Goal: Transaction & Acquisition: Book appointment/travel/reservation

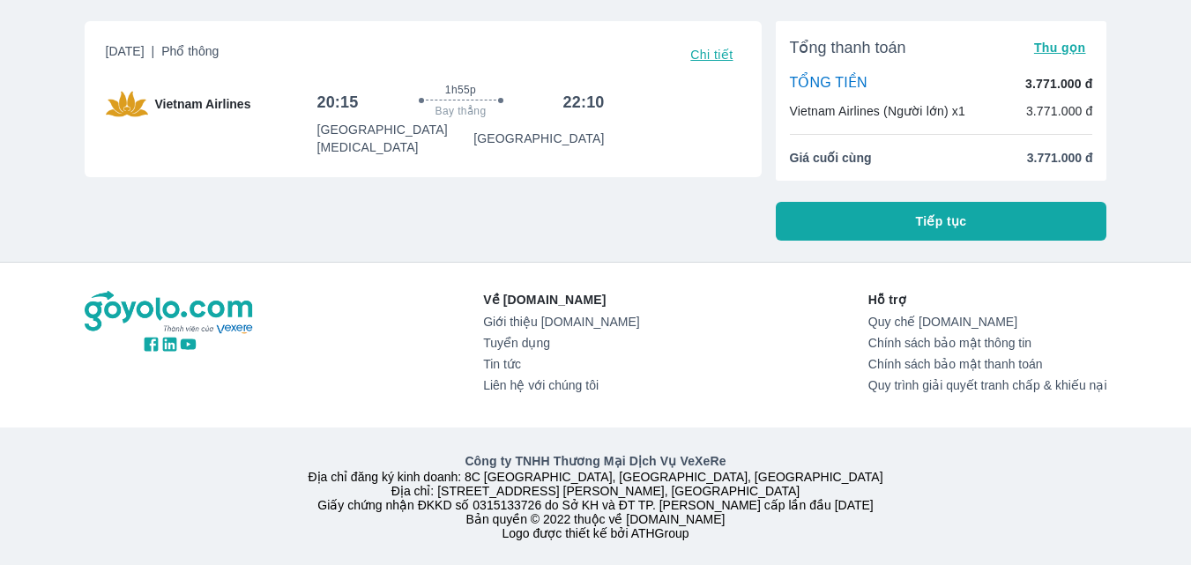
scroll to position [116, 0]
click at [845, 210] on button "Tiếp tục" at bounding box center [942, 221] width 332 height 39
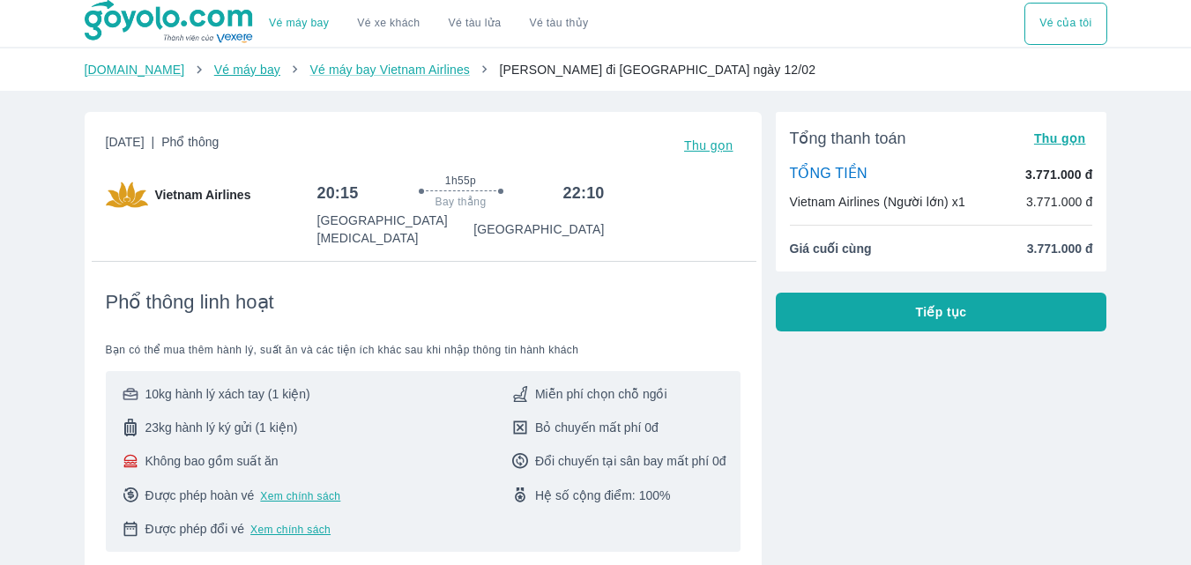
click at [214, 71] on link "Vé máy bay" at bounding box center [247, 70] width 66 height 14
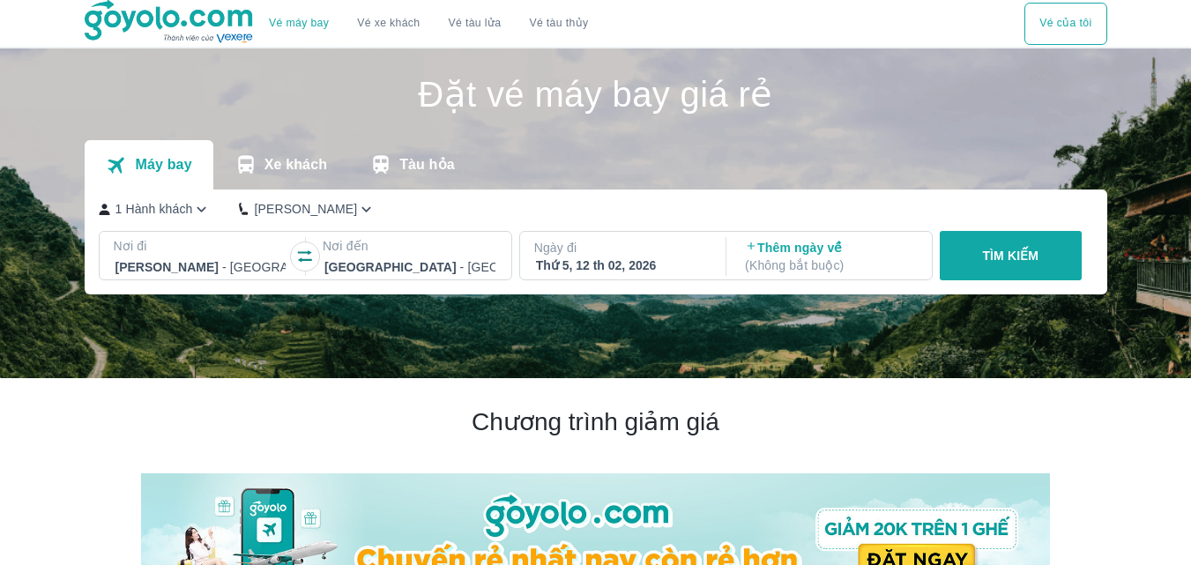
click at [599, 267] on div "Thứ 5, 12 th 02, 2026" at bounding box center [621, 266] width 171 height 18
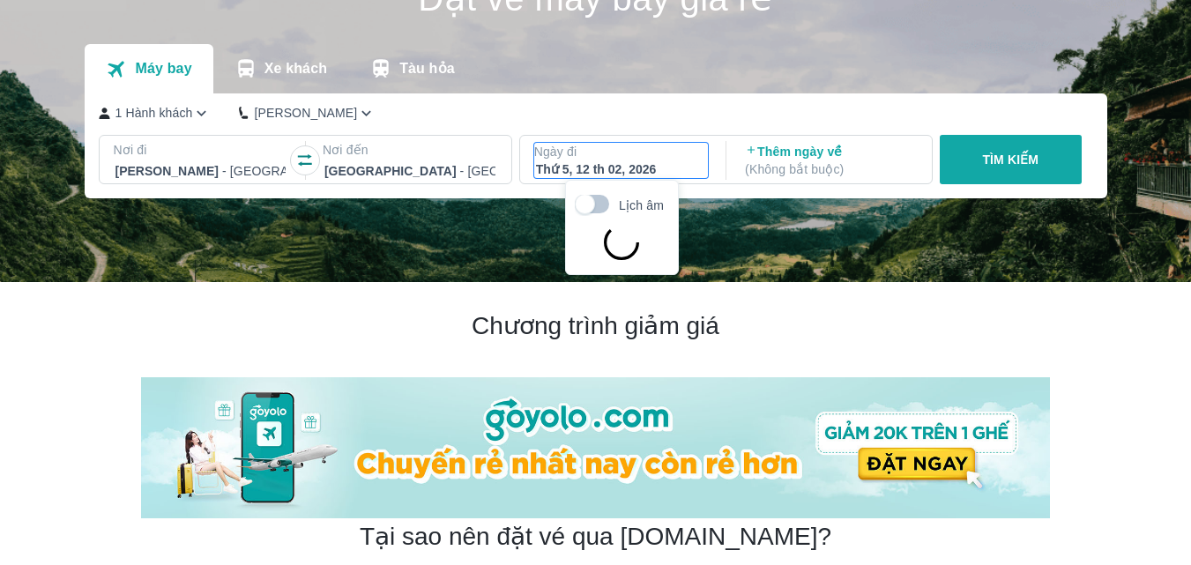
scroll to position [101, 0]
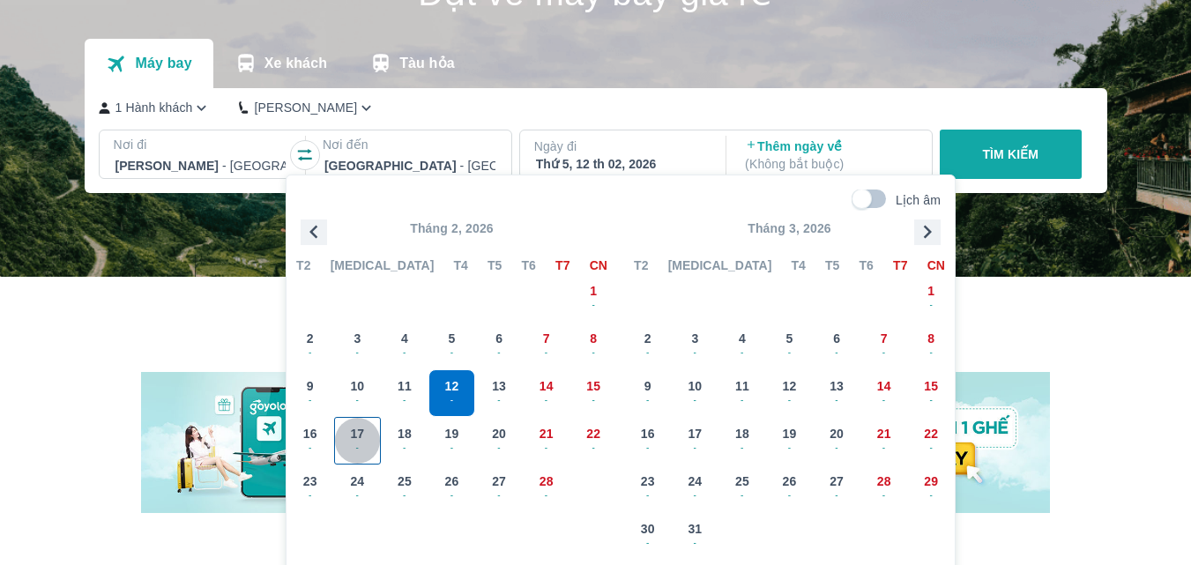
click at [354, 437] on span "17" at bounding box center [357, 434] width 14 height 18
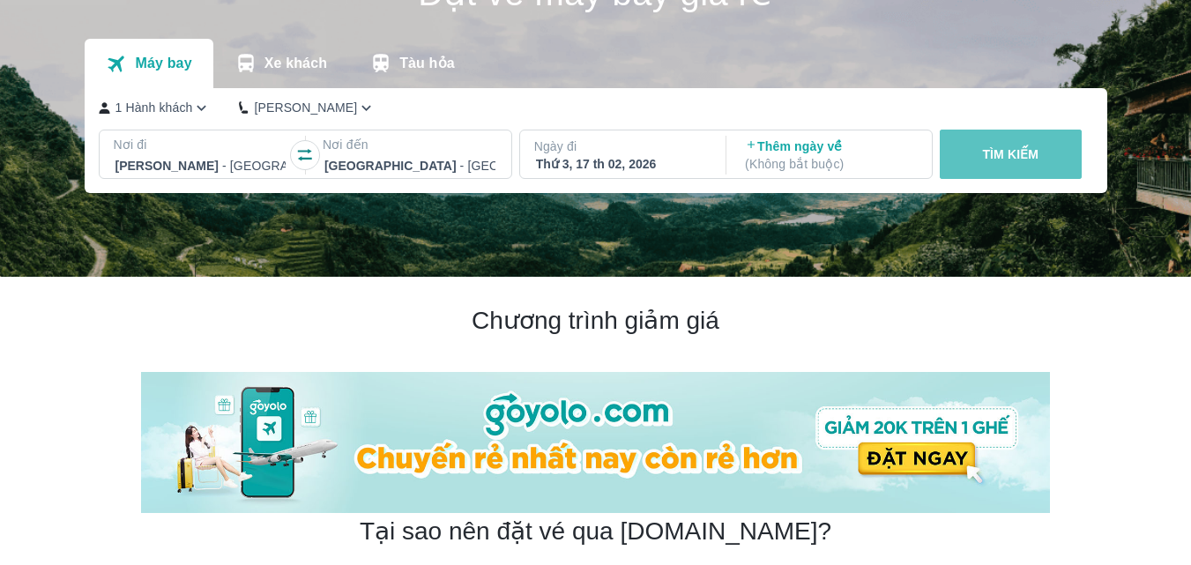
click at [997, 157] on p "TÌM KIẾM" at bounding box center [1010, 155] width 56 height 18
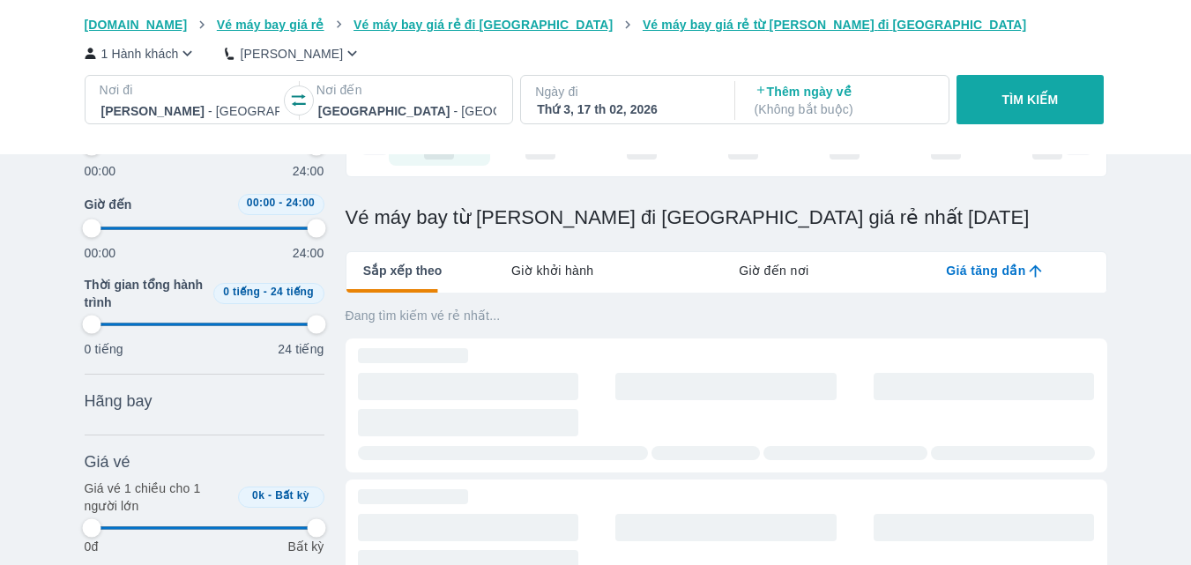
scroll to position [176, 0]
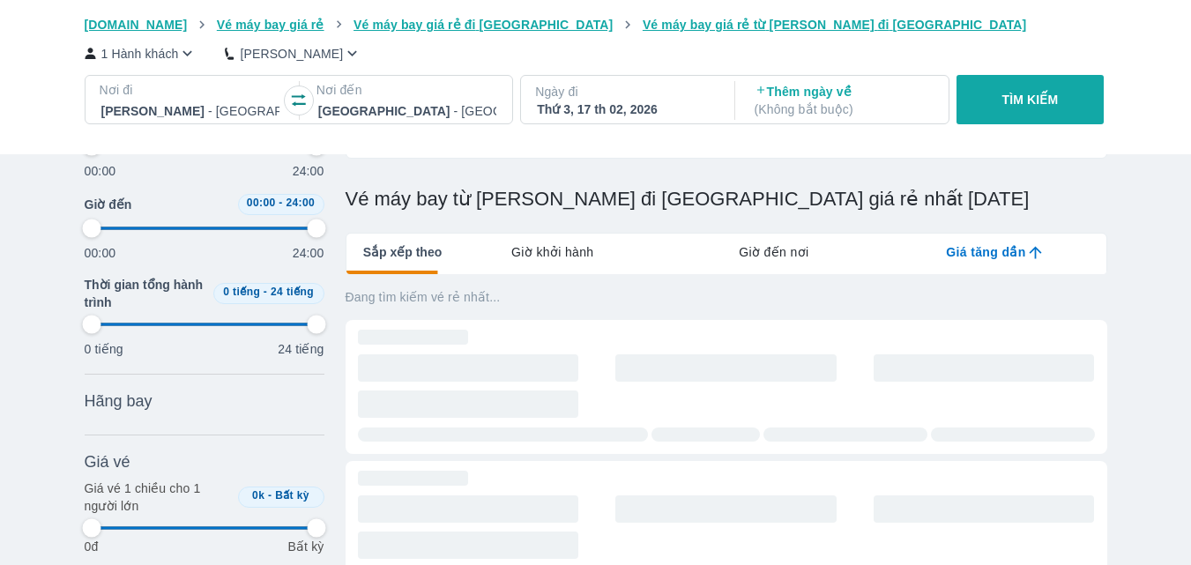
type input "97.9166666666667"
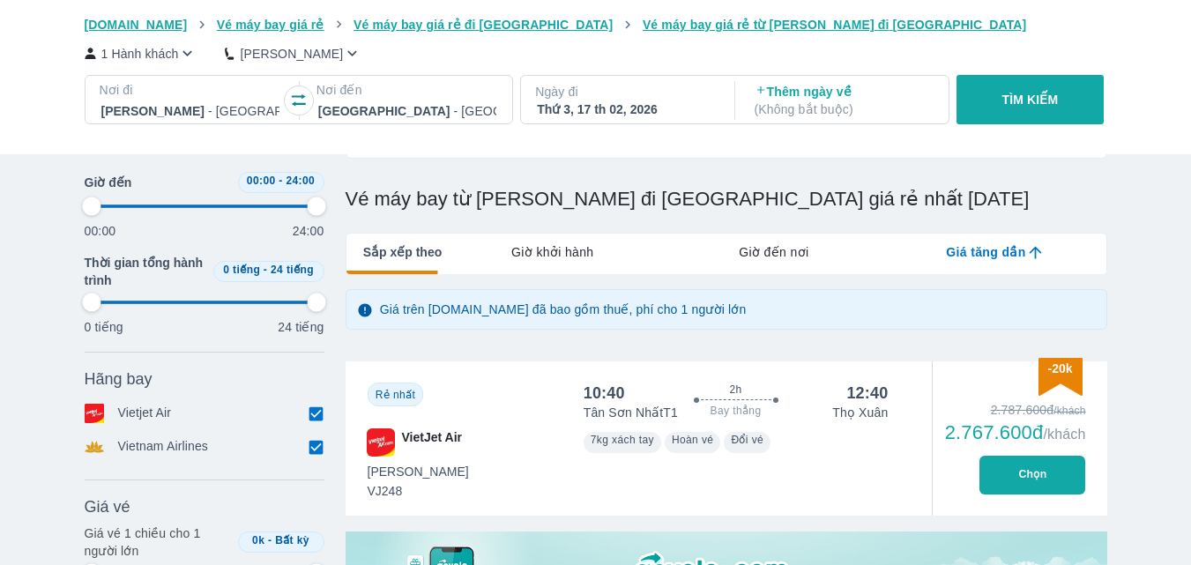
type input "97.9166666666667"
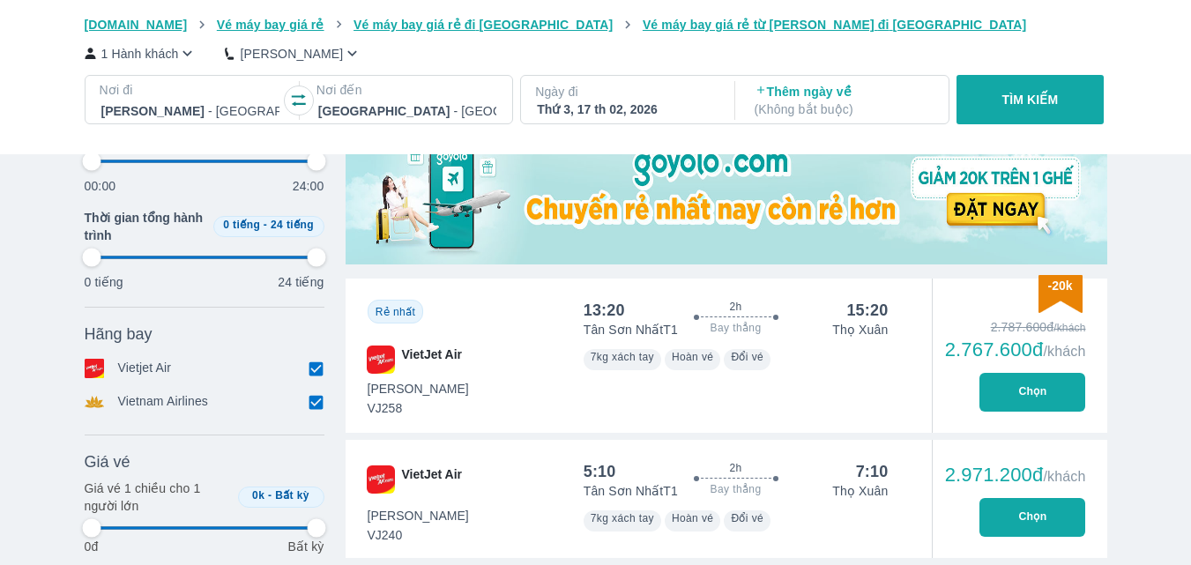
scroll to position [617, 0]
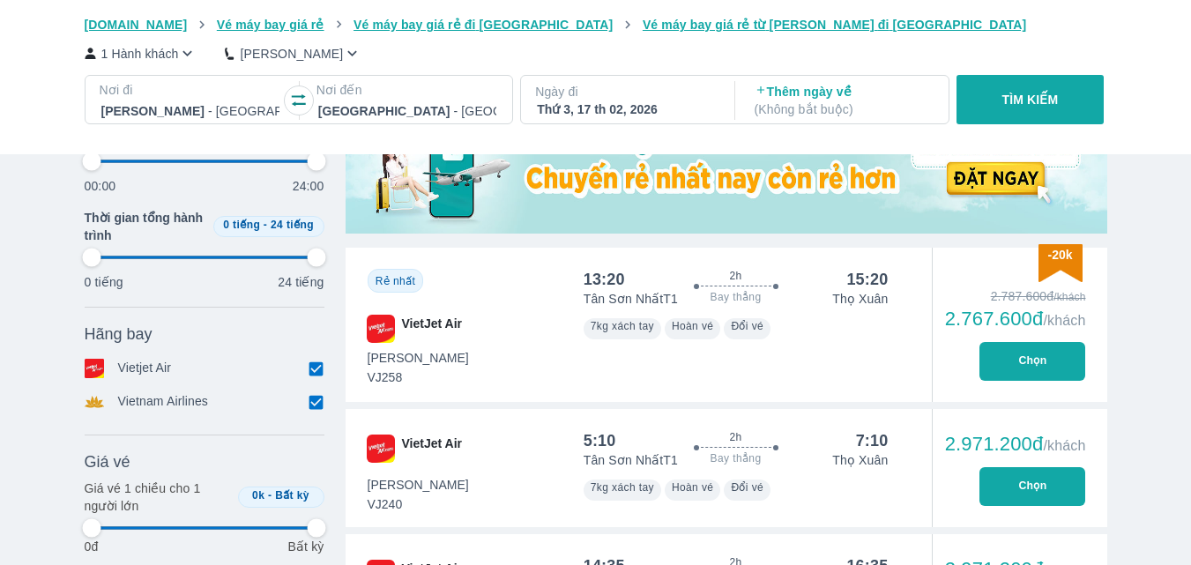
type input "97.9166666666667"
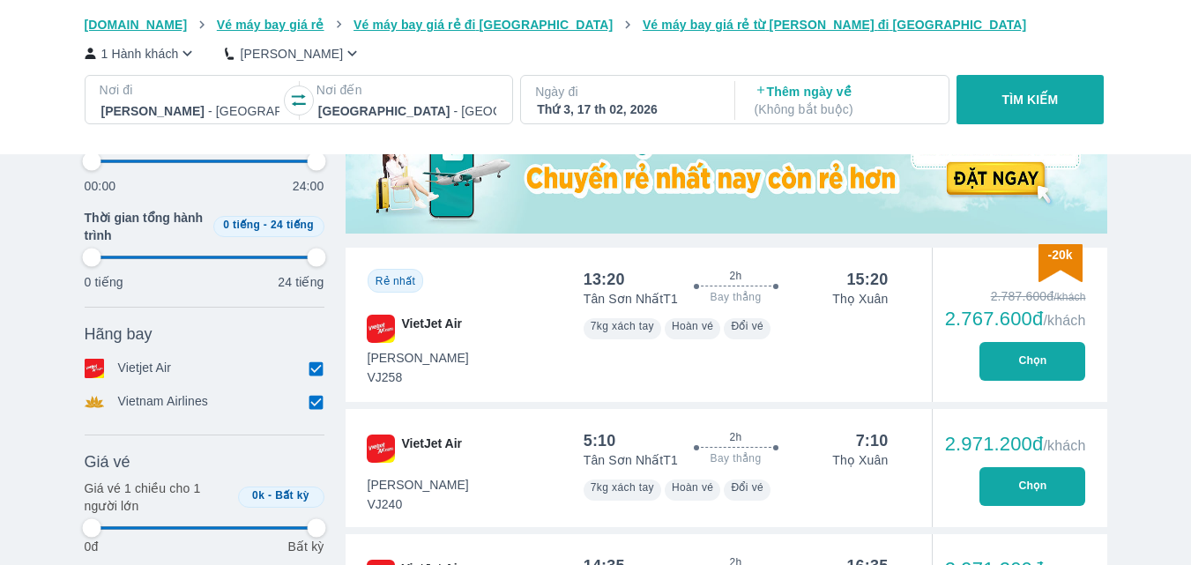
type input "97.9166666666667"
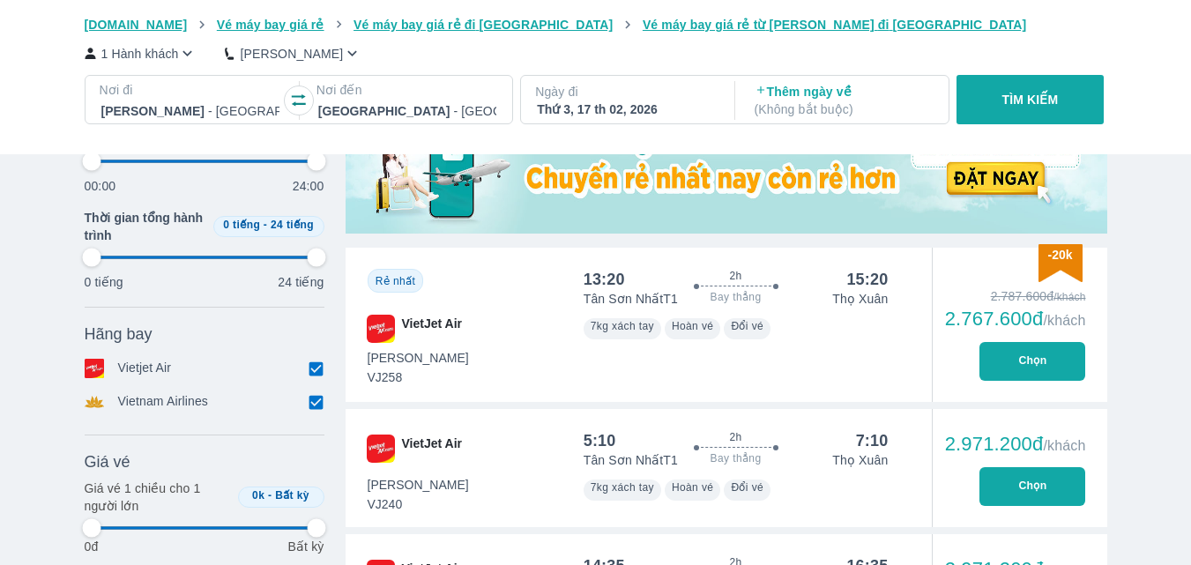
type input "97.9166666666667"
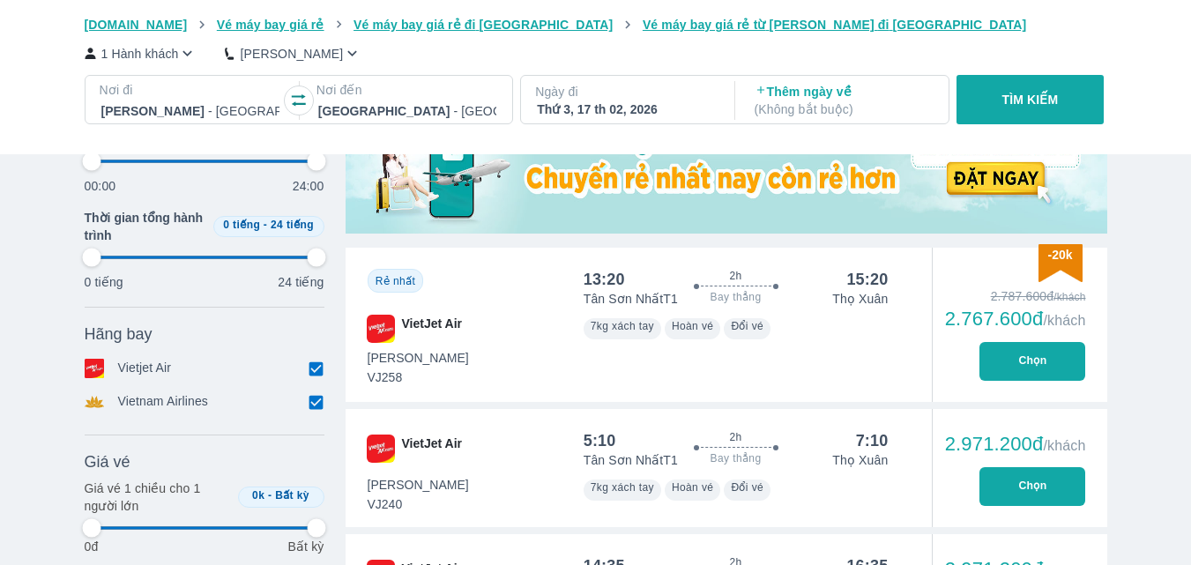
type input "97.9166666666667"
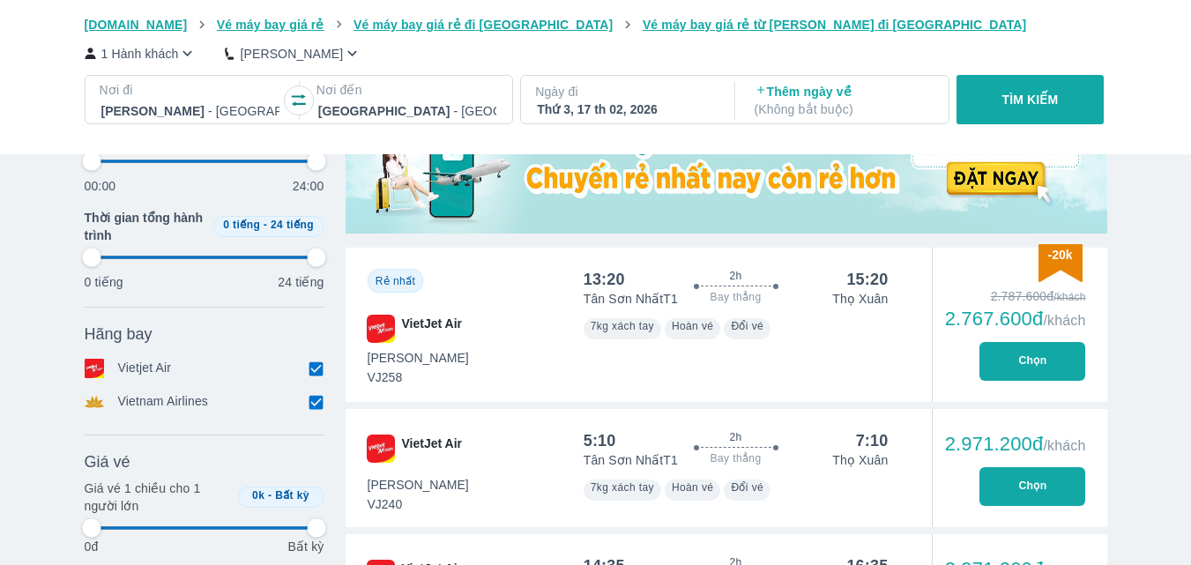
type input "97.9166666666667"
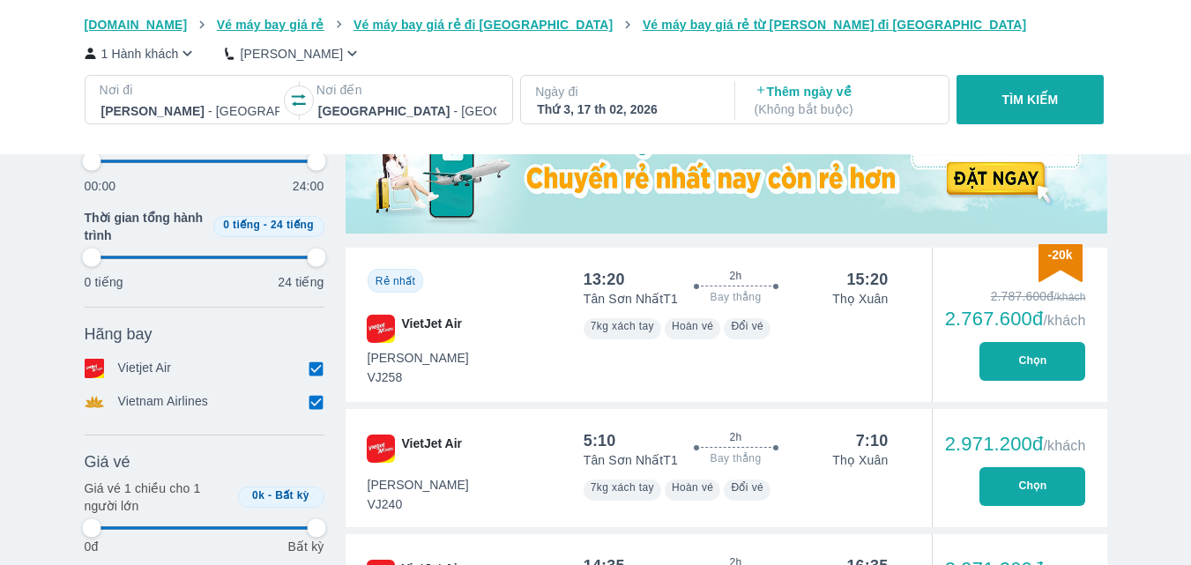
type input "97.9166666666667"
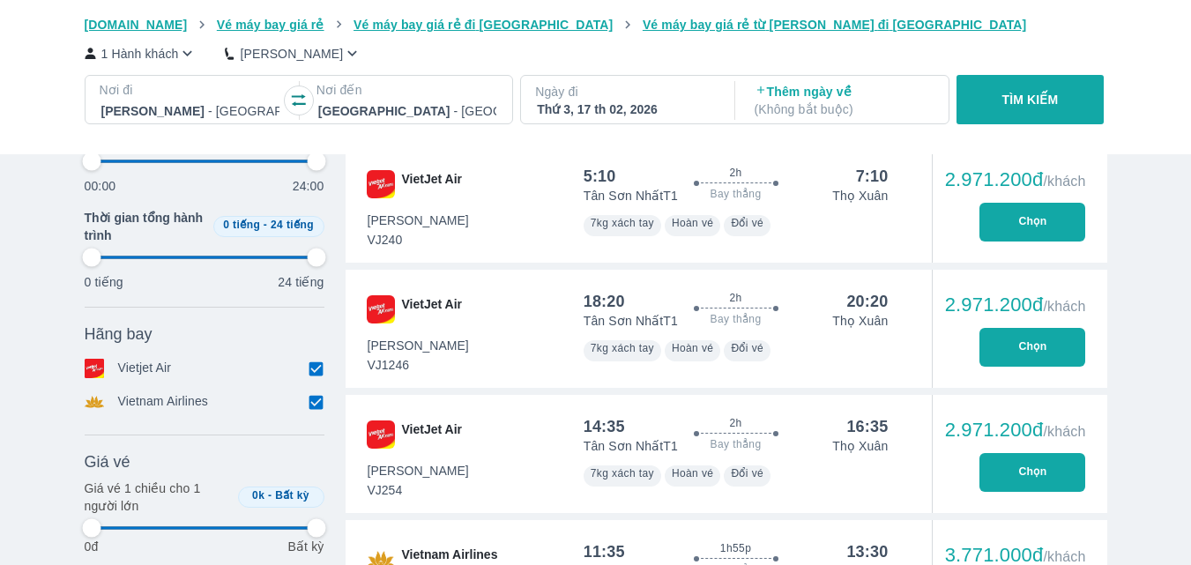
type input "97.9166666666667"
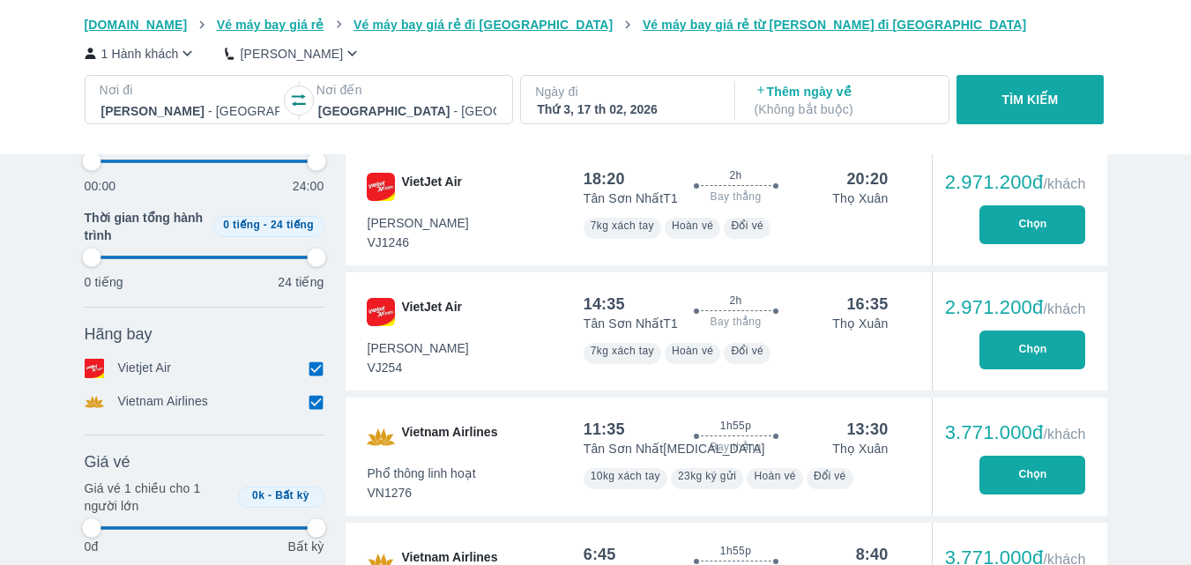
scroll to position [1058, 0]
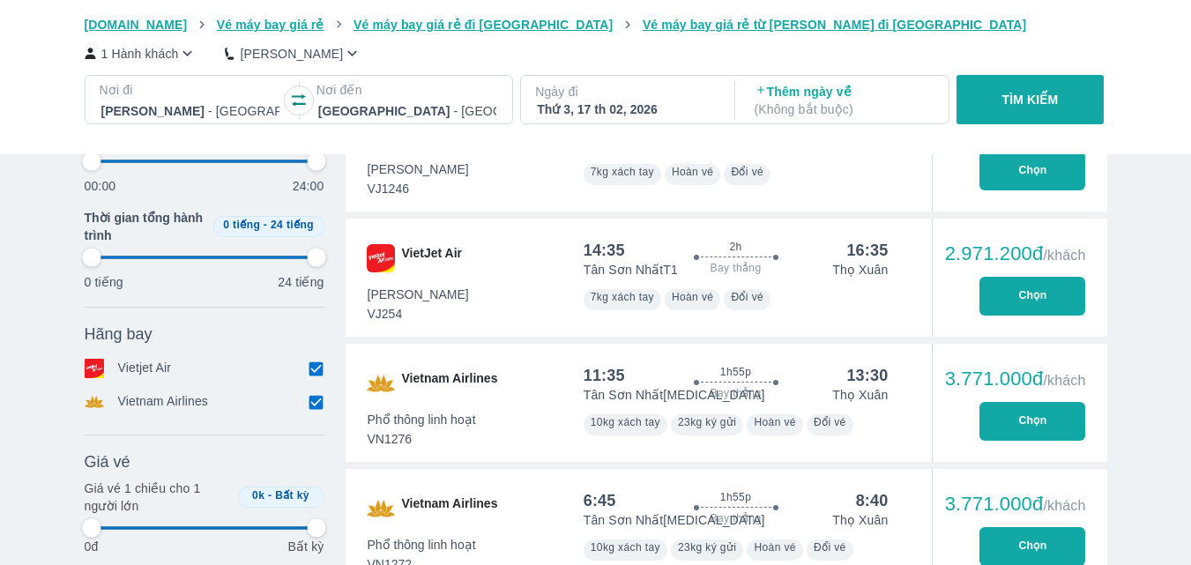
type input "97.9166666666667"
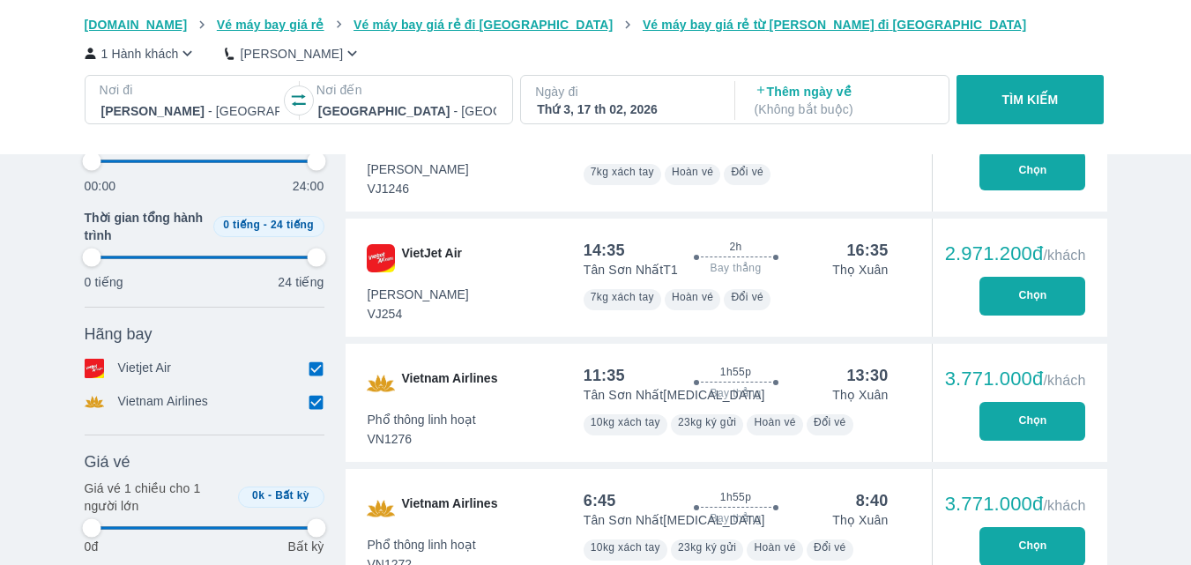
type input "97.9166666666667"
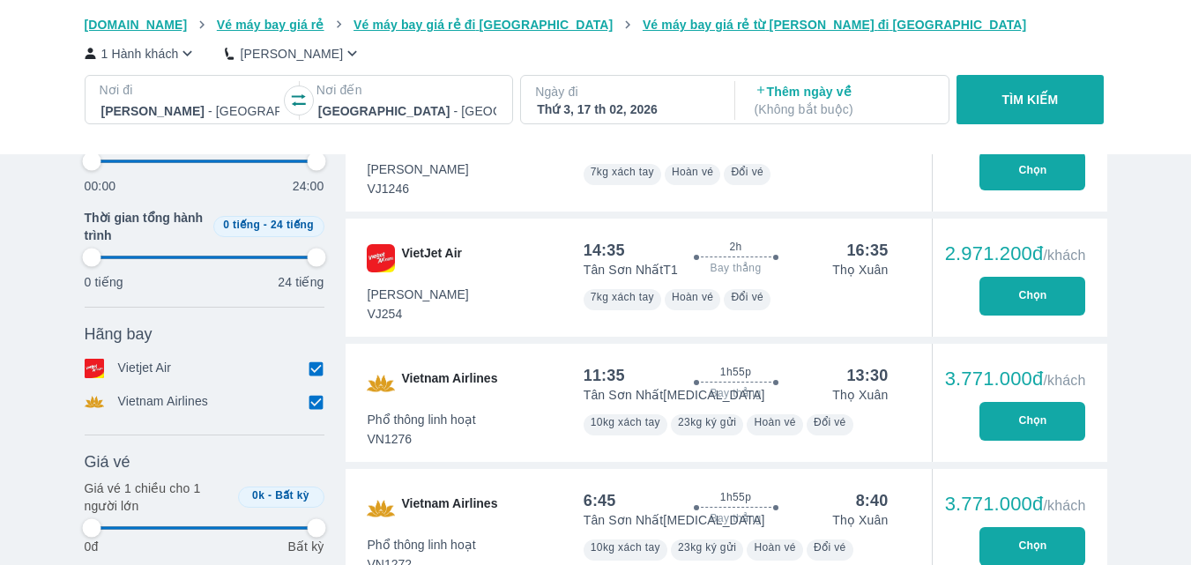
type input "97.9166666666667"
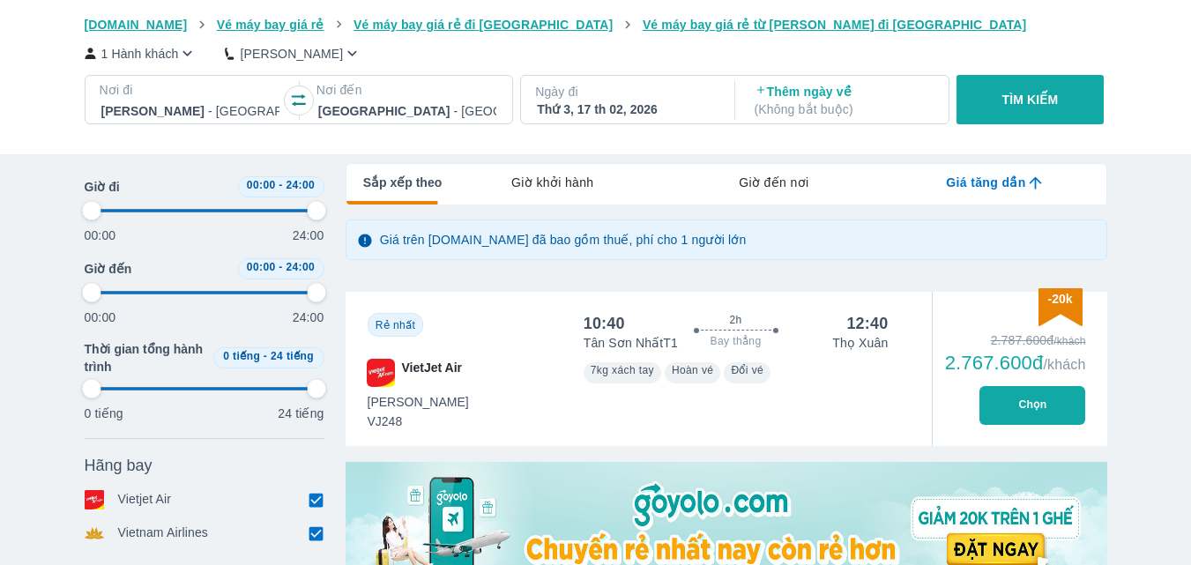
type input "97.9166666666667"
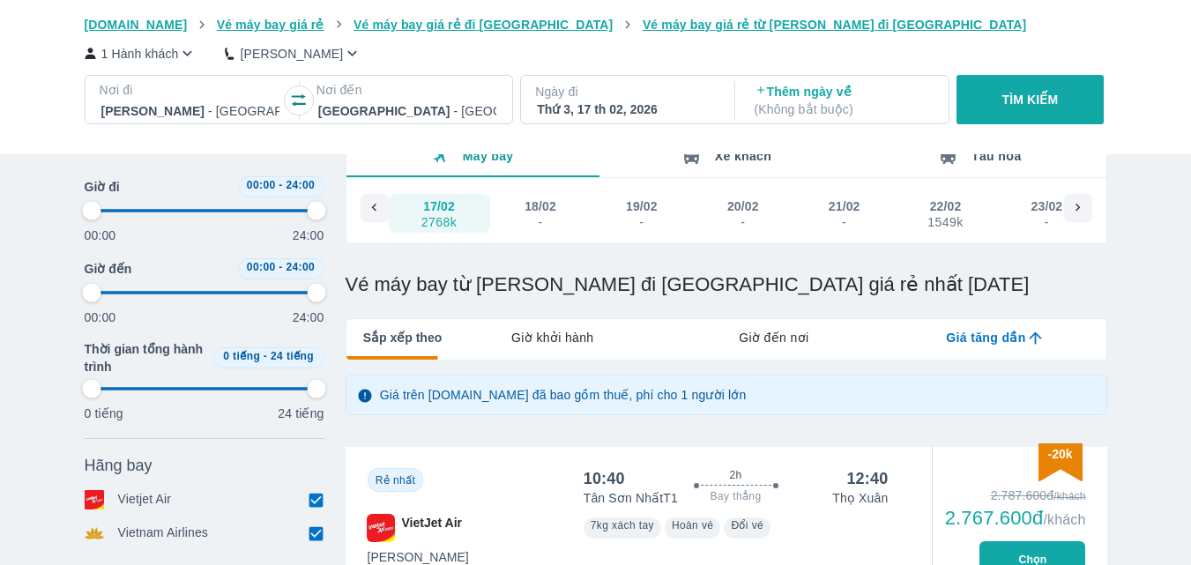
scroll to position [0, 0]
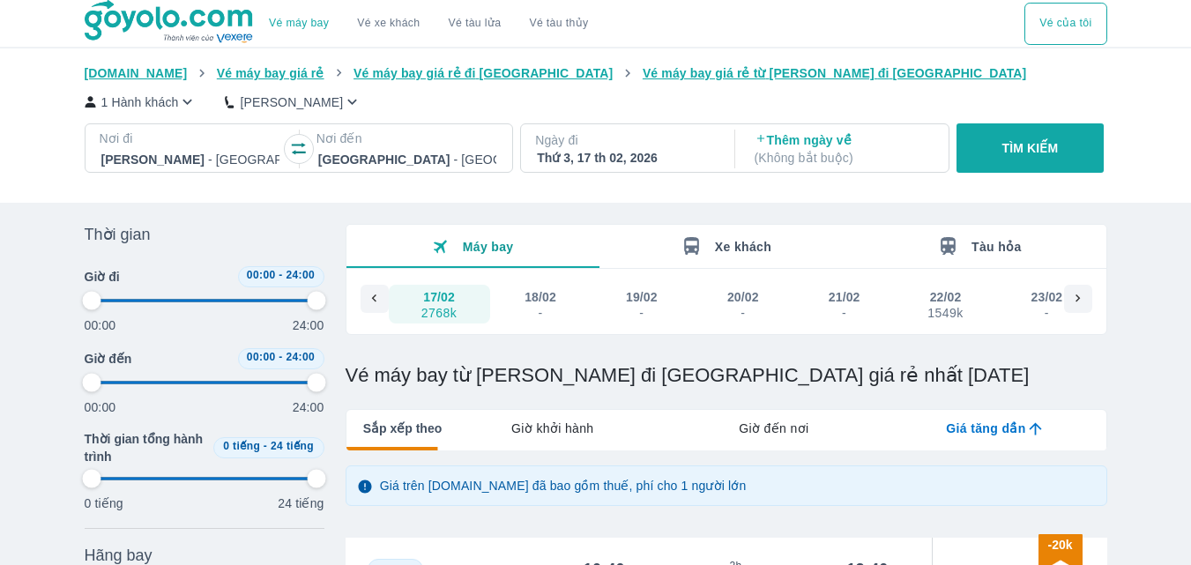
type input "97.9166666666667"
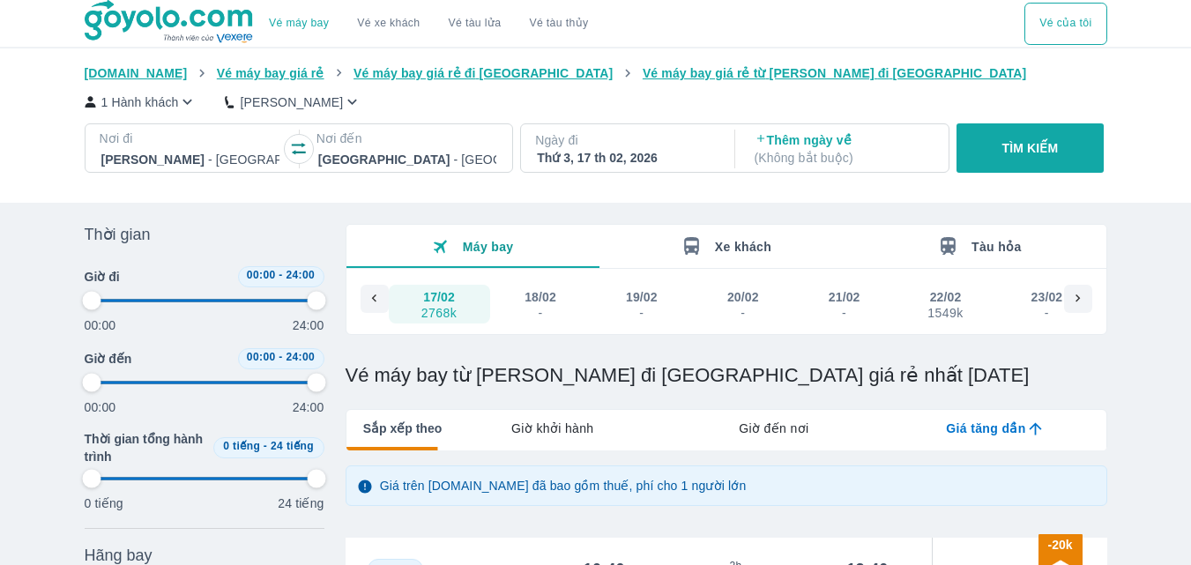
type input "97.9166666666667"
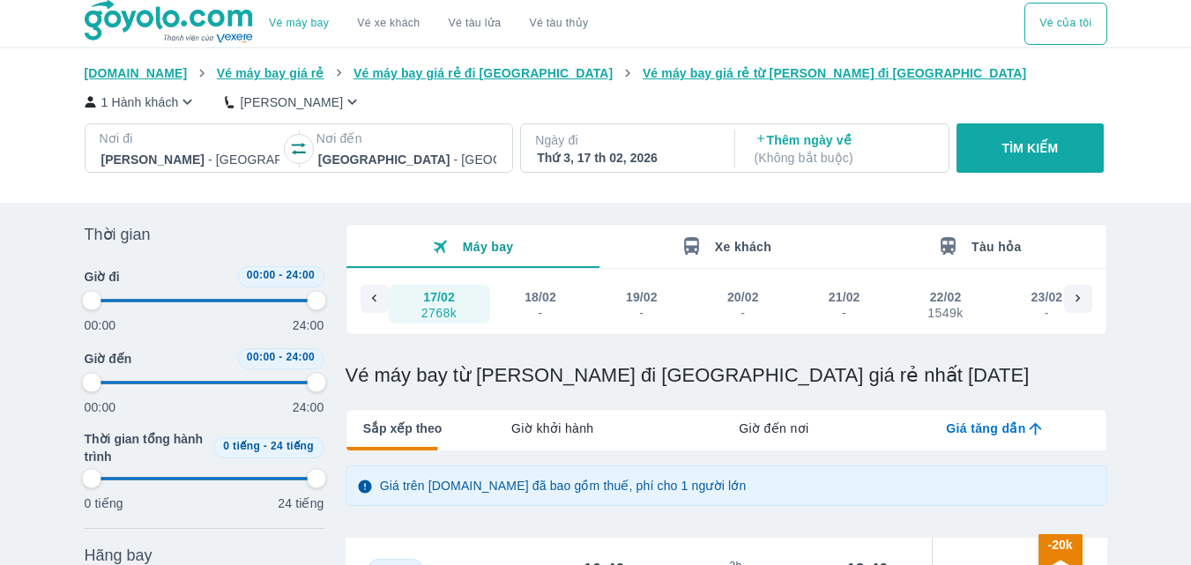
type input "97.9166666666667"
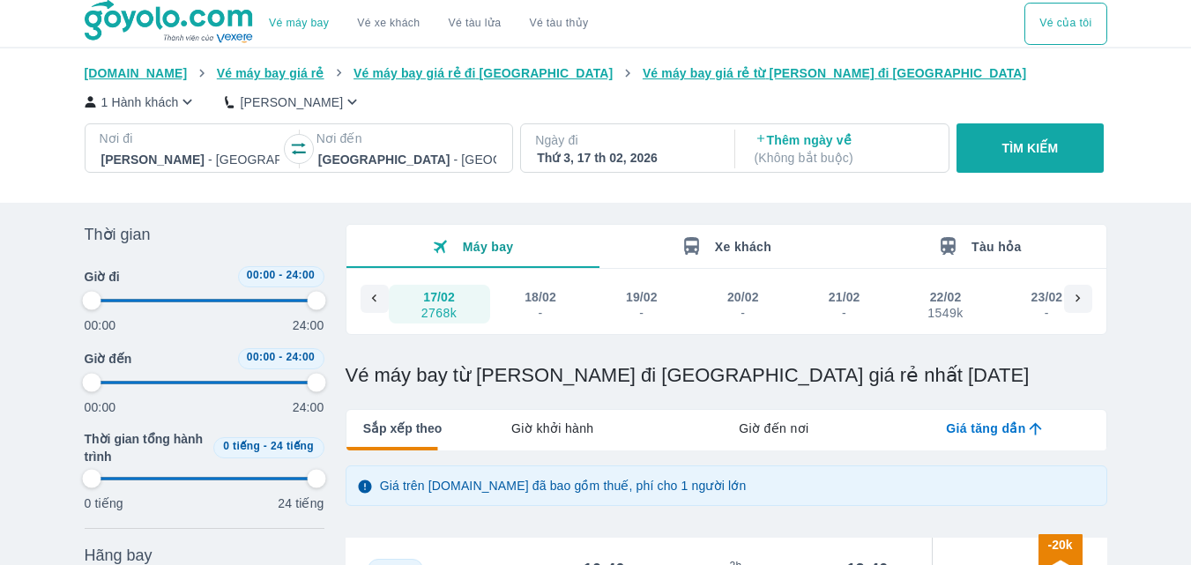
type input "97.9166666666667"
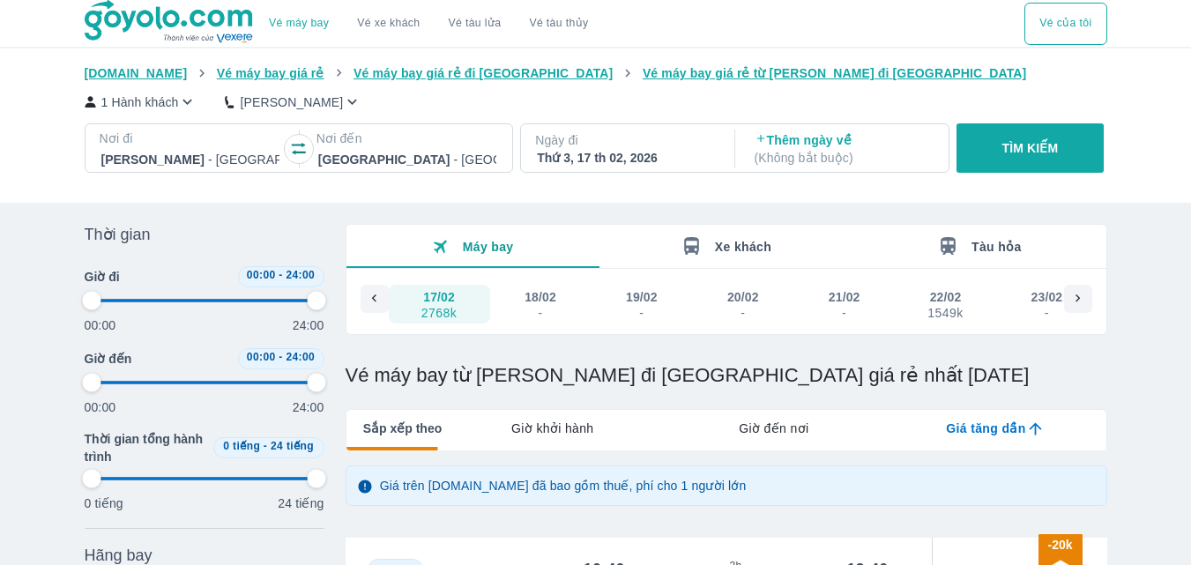
type input "97.9166666666667"
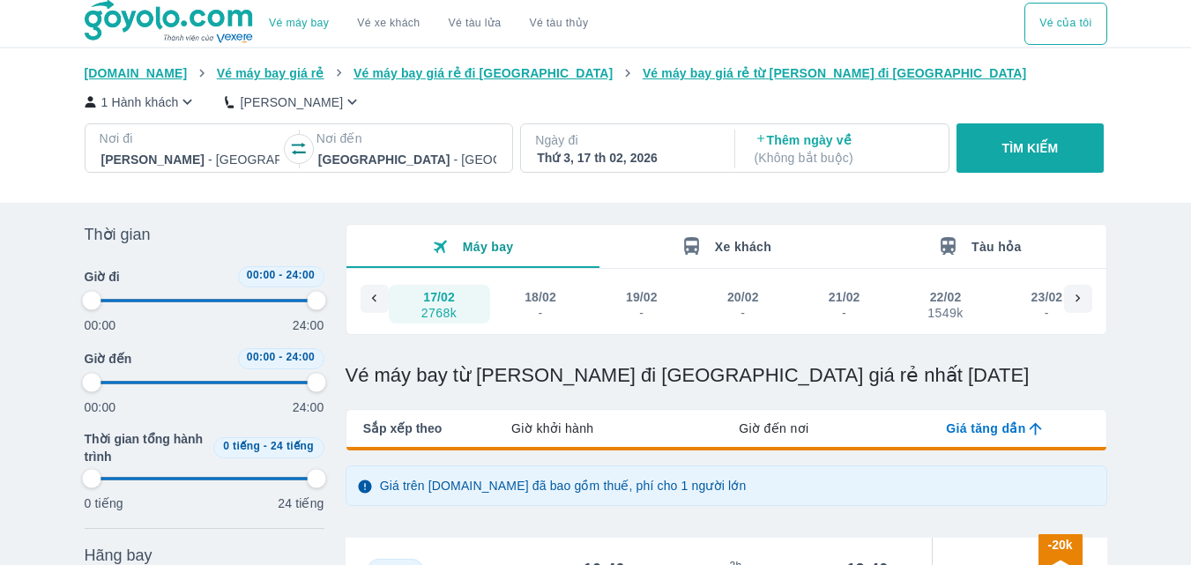
type input "97.9166666666667"
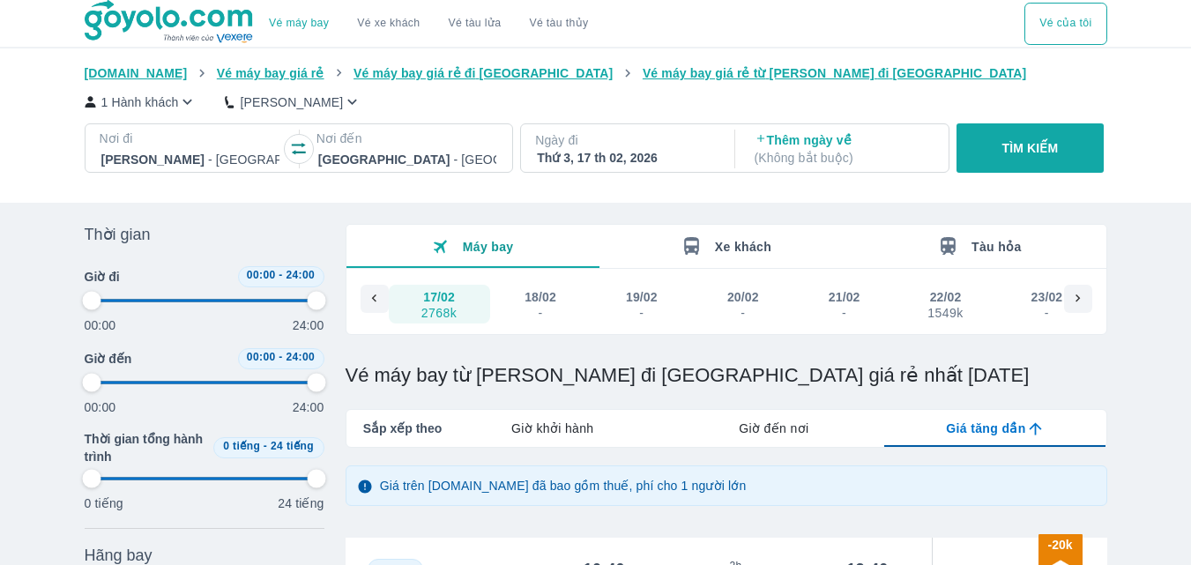
click at [372, 303] on icon at bounding box center [375, 299] width 16 height 16
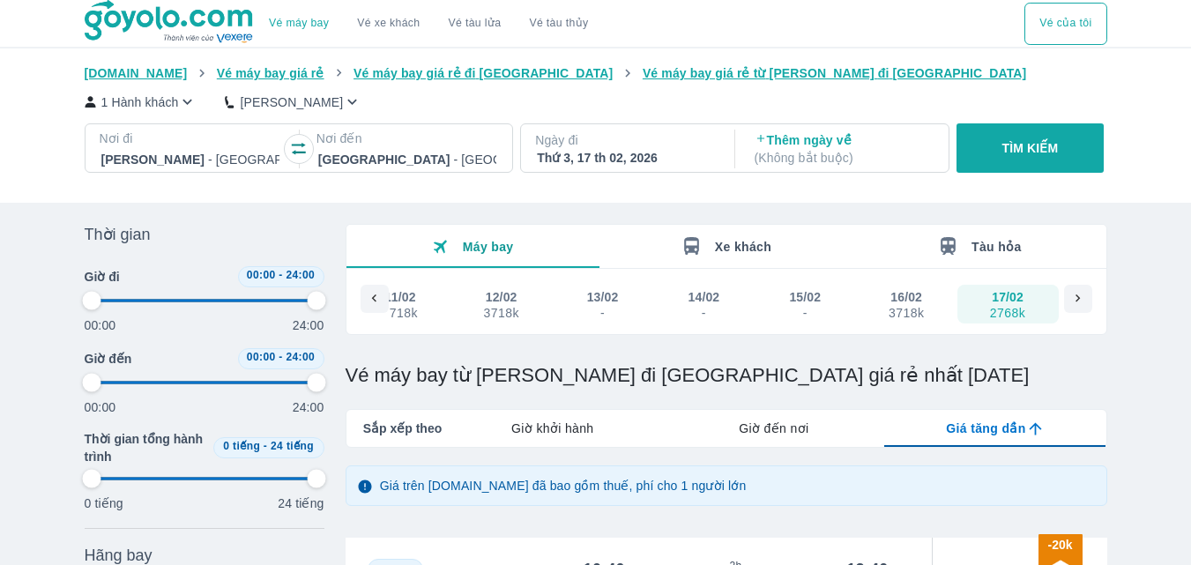
scroll to position [0, 14994]
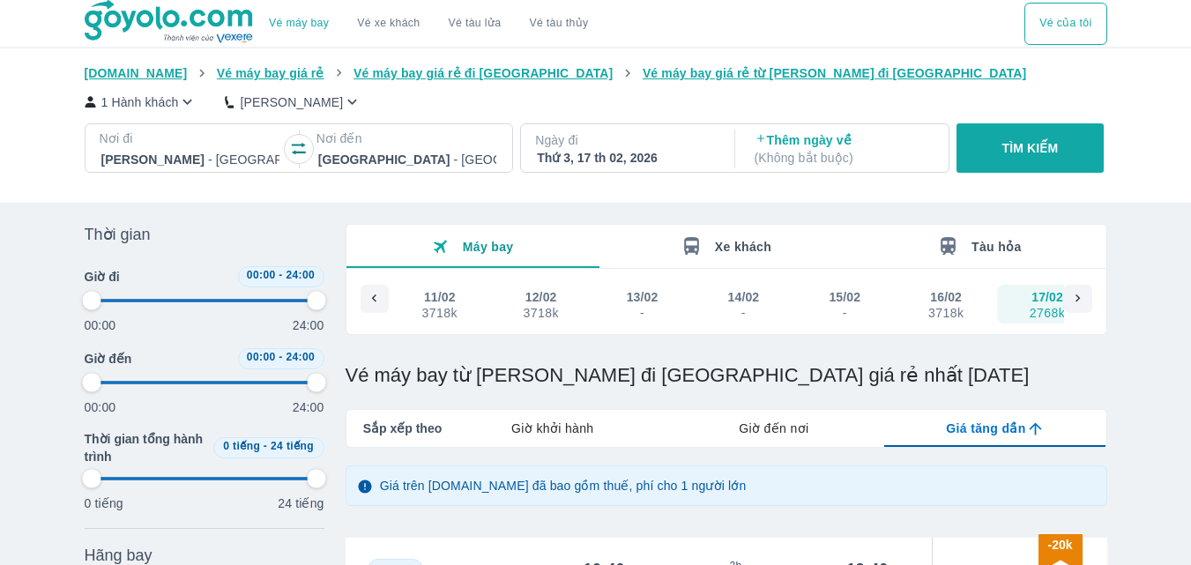
click at [937, 316] on div "3718k" at bounding box center [946, 313] width 35 height 14
type input "97.9166666666667"
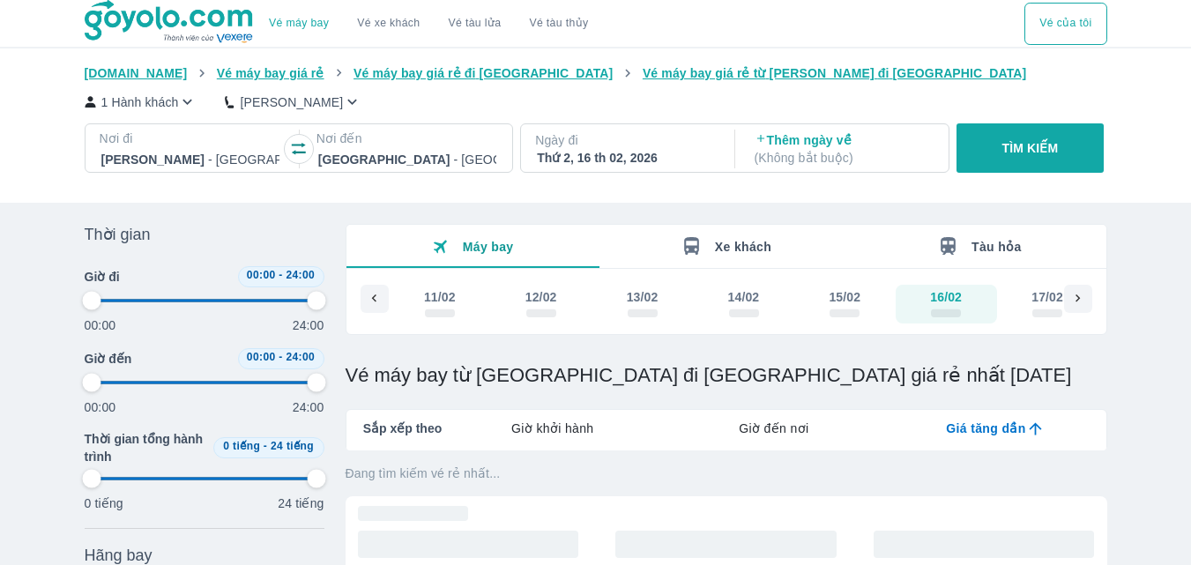
type input "97.9166666666667"
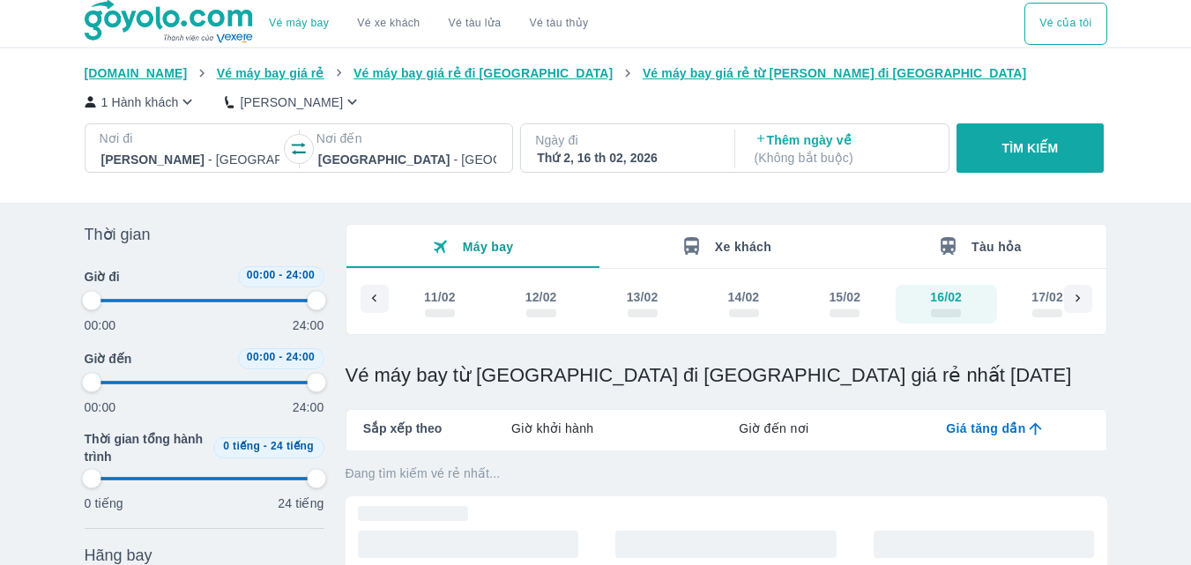
type input "97.9166666666667"
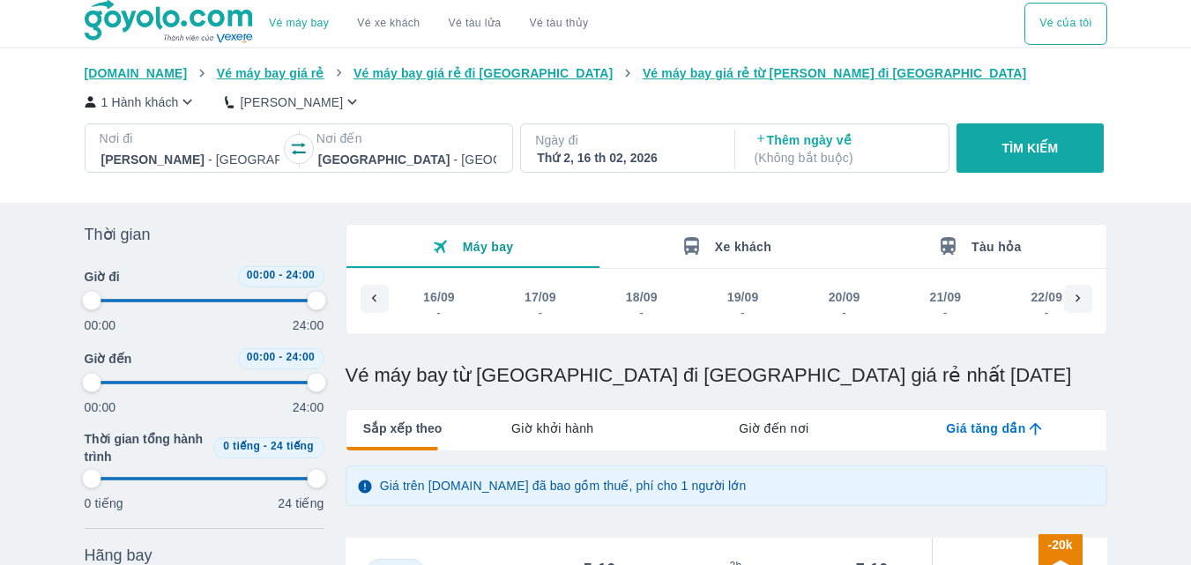
type input "97.9166666666667"
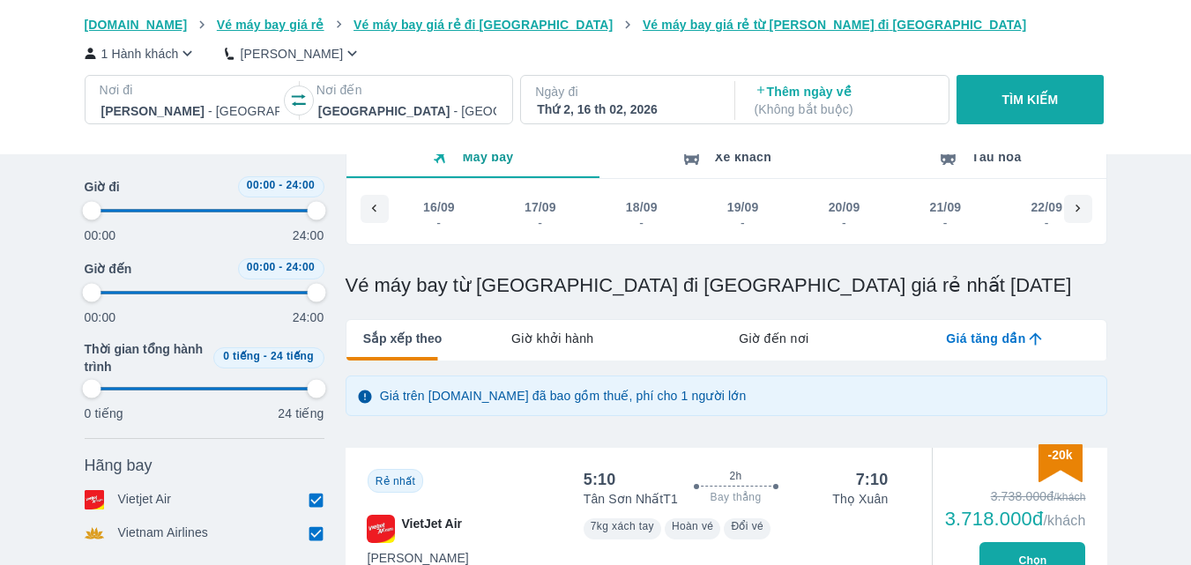
scroll to position [0, 15501]
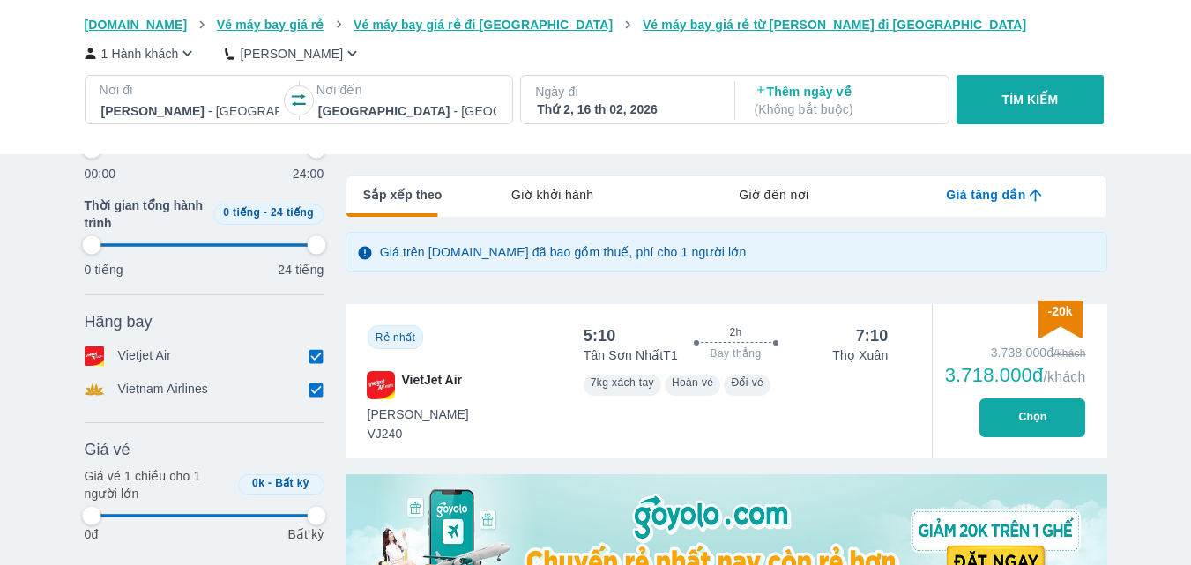
type input "97.9166666666667"
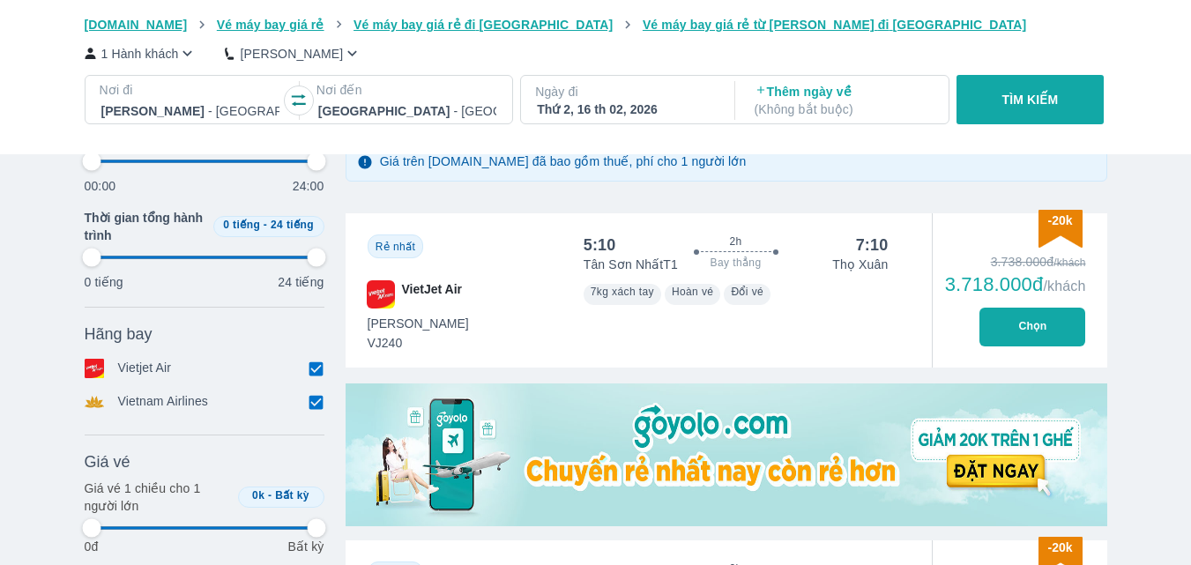
type input "97.9166666666667"
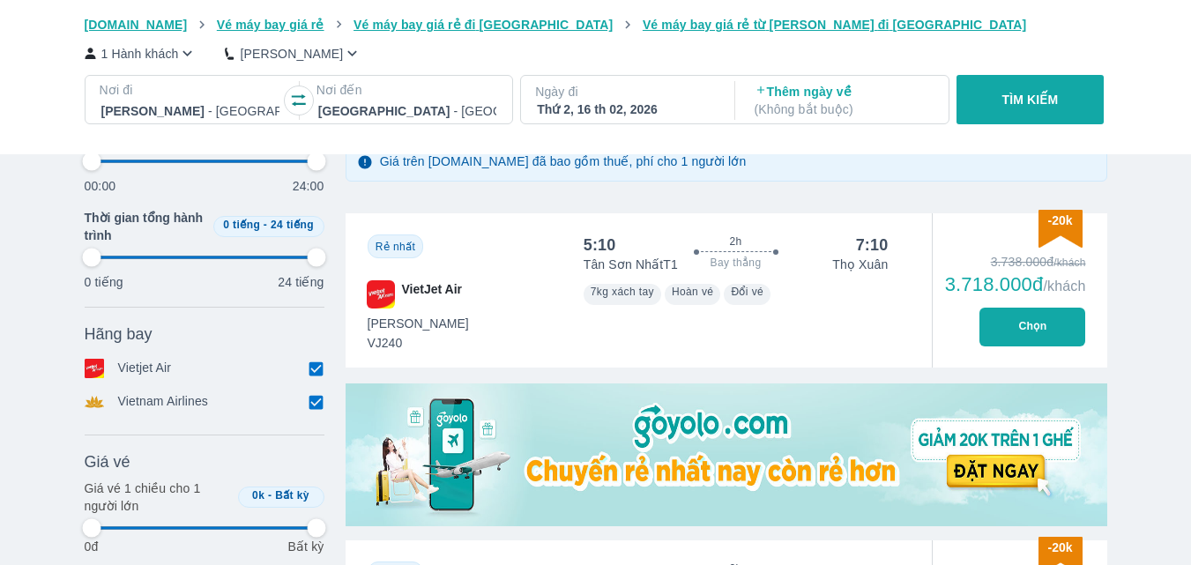
type input "97.9166666666667"
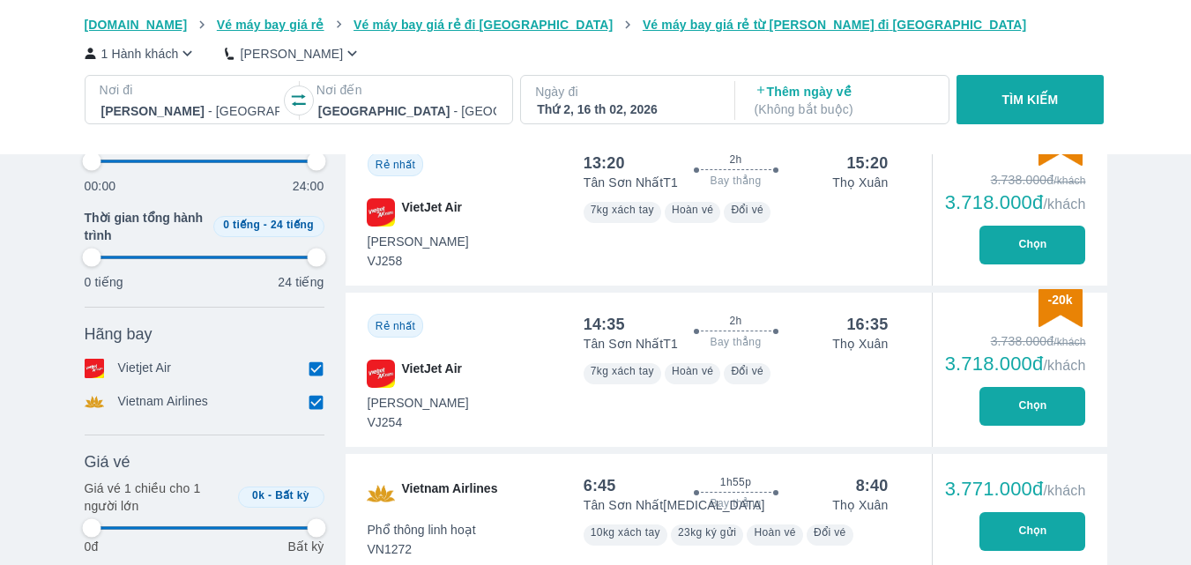
scroll to position [1058, 0]
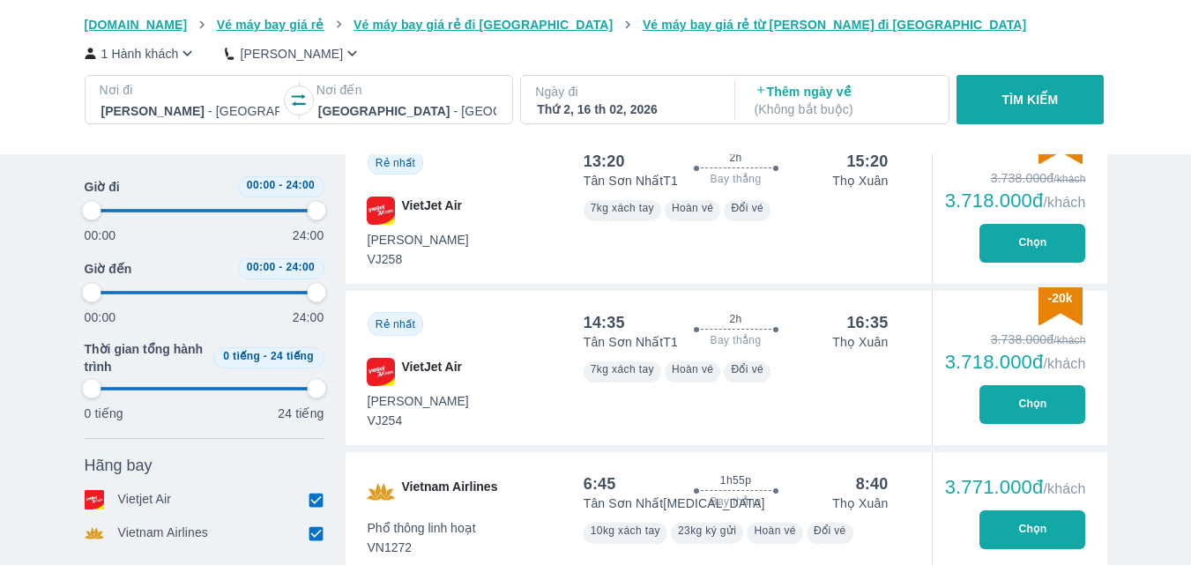
type input "97.9166666666667"
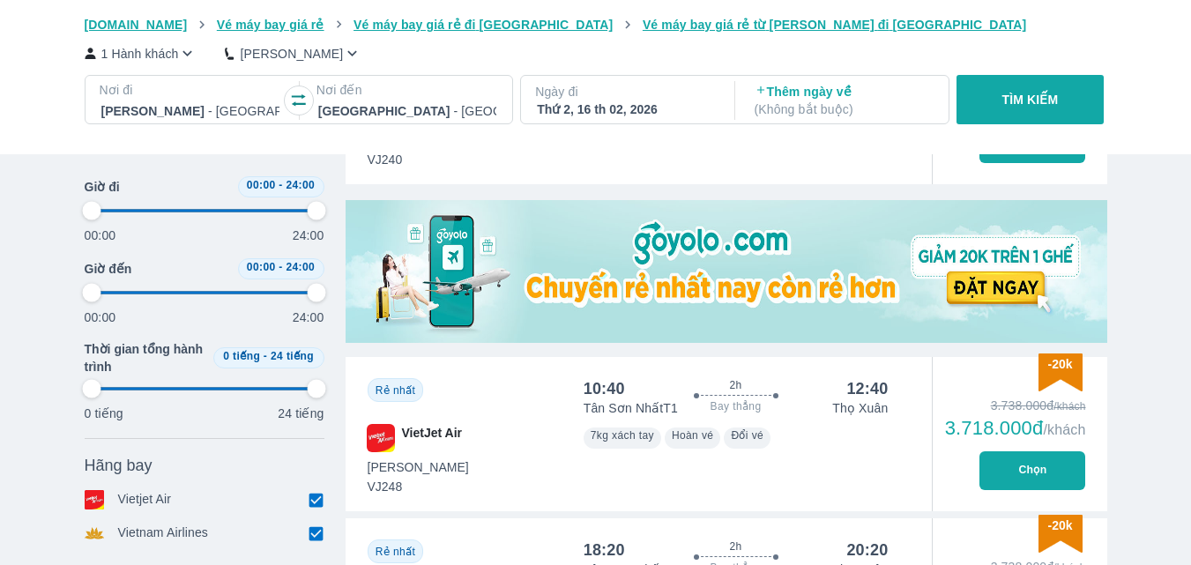
type input "97.9166666666667"
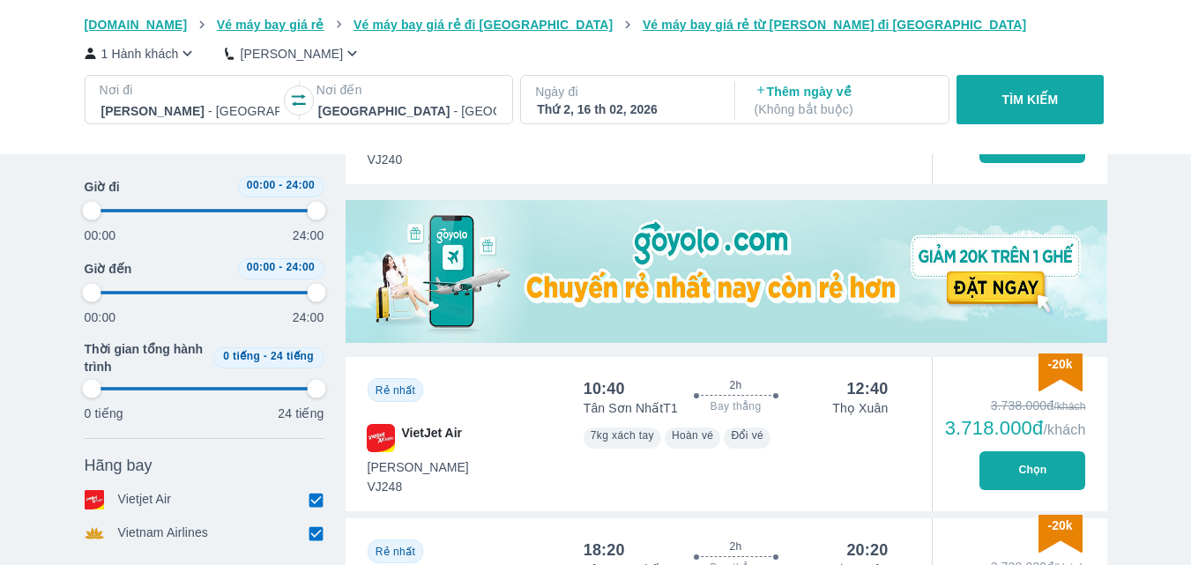
type input "97.9166666666667"
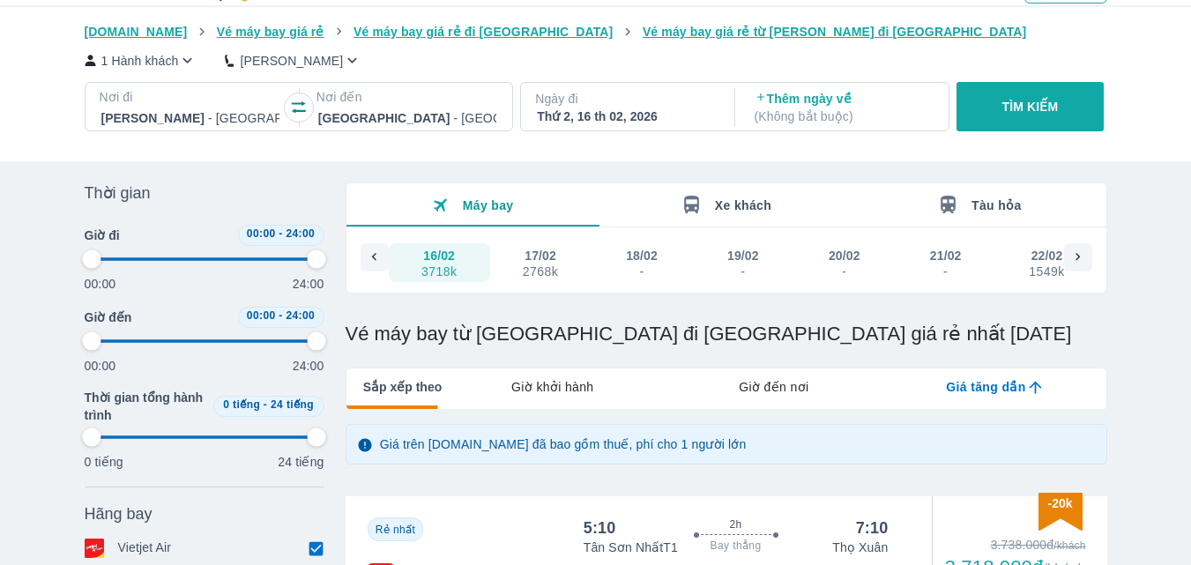
scroll to position [0, 0]
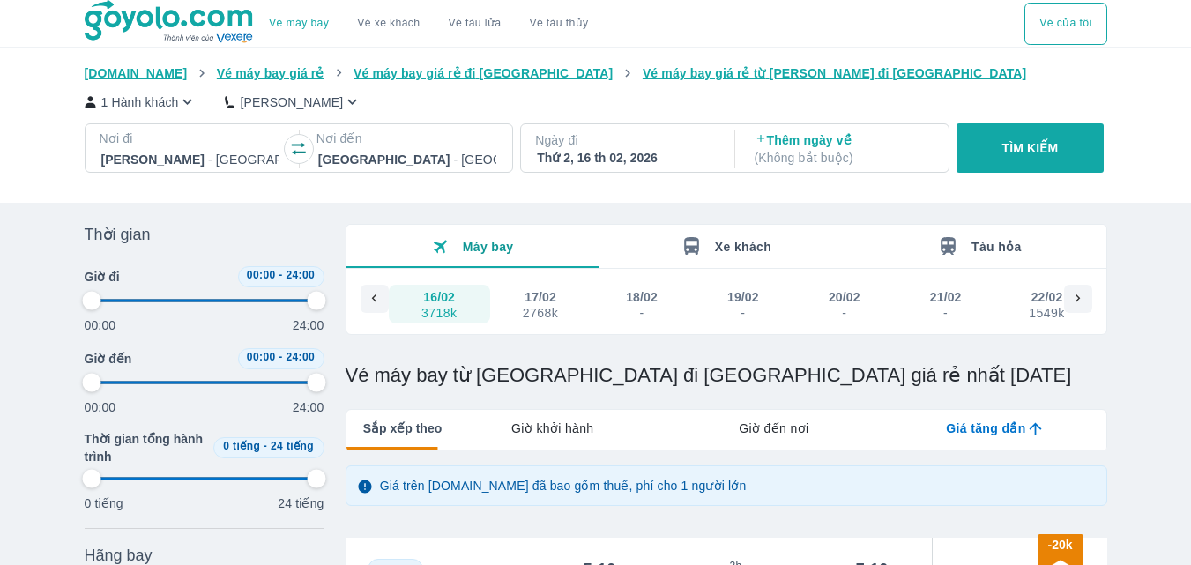
type input "97.9166666666667"
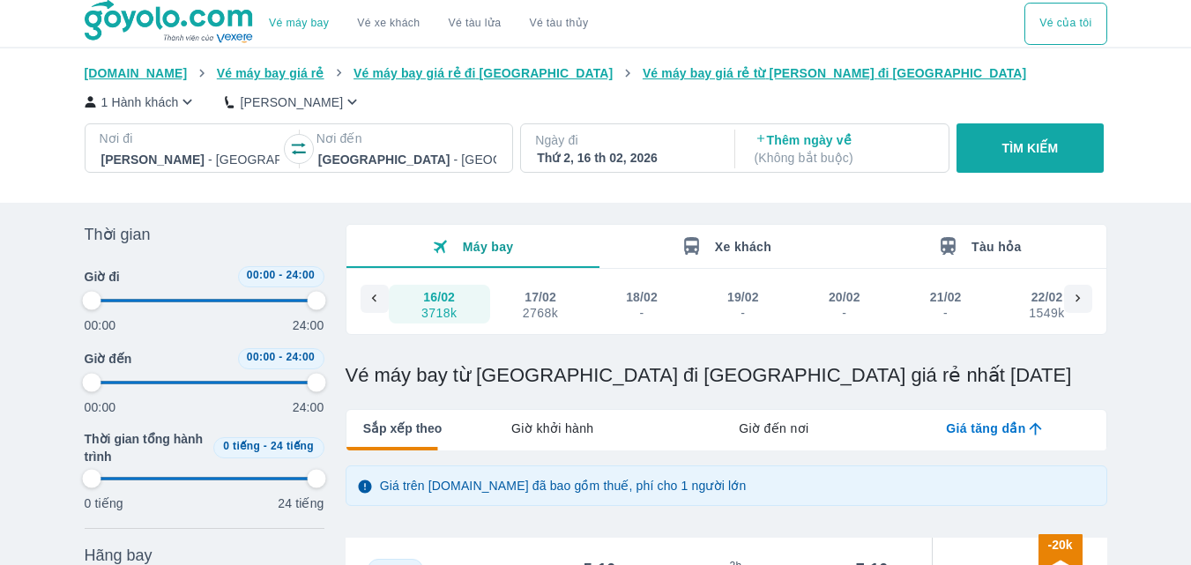
type input "97.9166666666667"
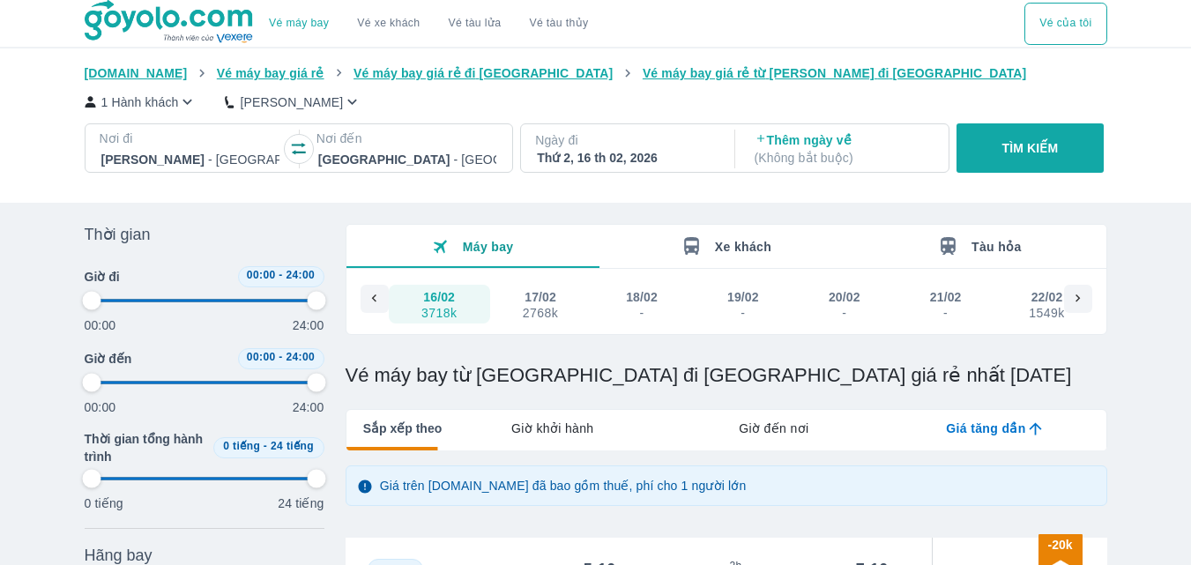
type input "97.9166666666667"
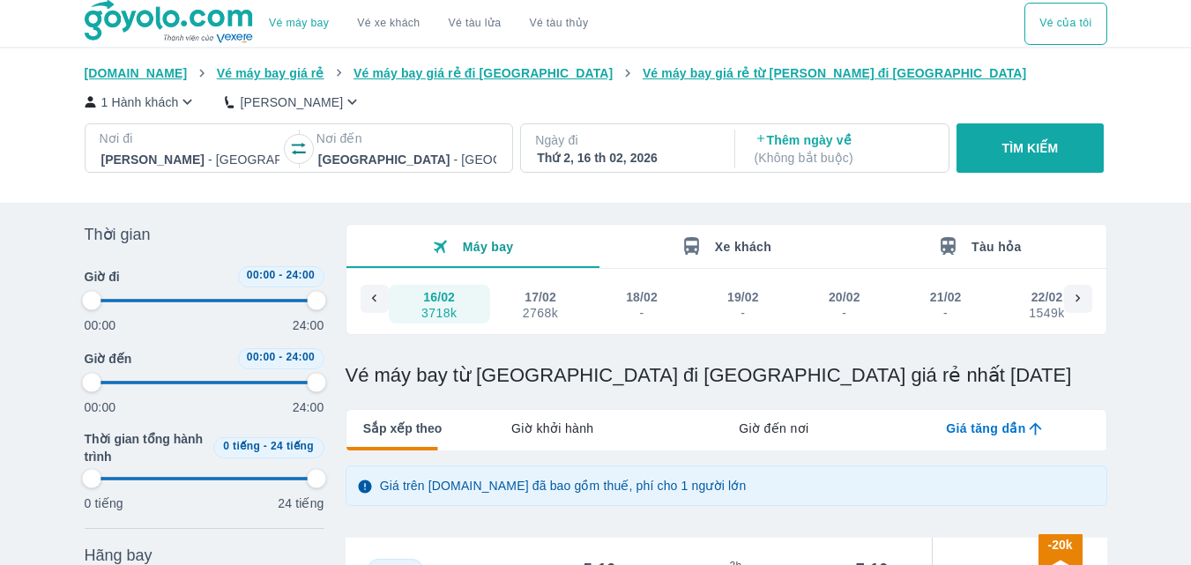
type input "97.9166666666667"
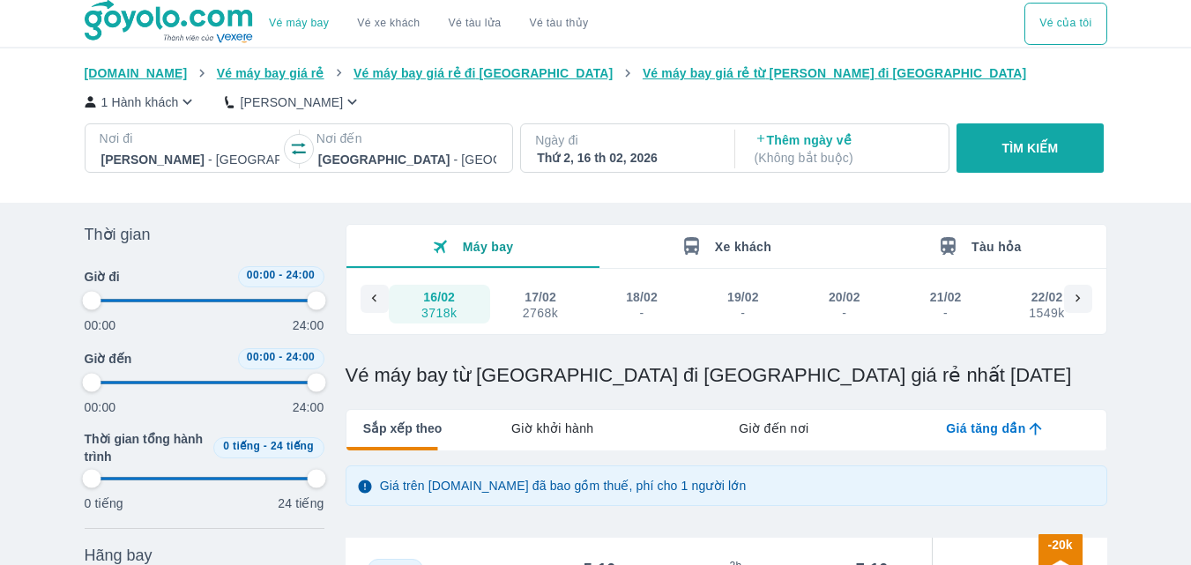
type input "97.9166666666667"
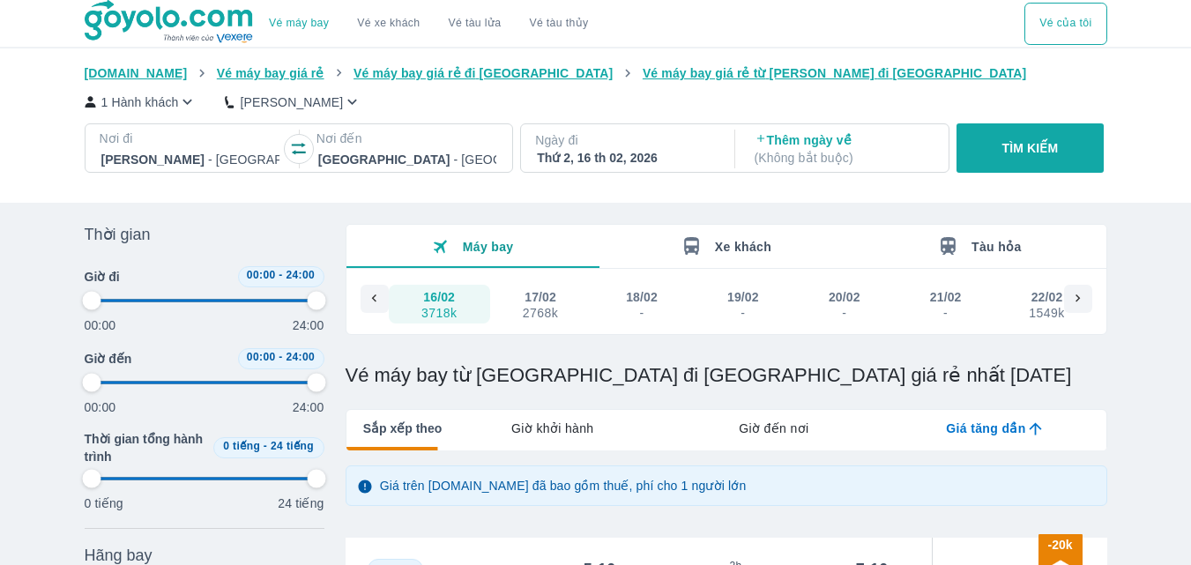
type input "97.9166666666667"
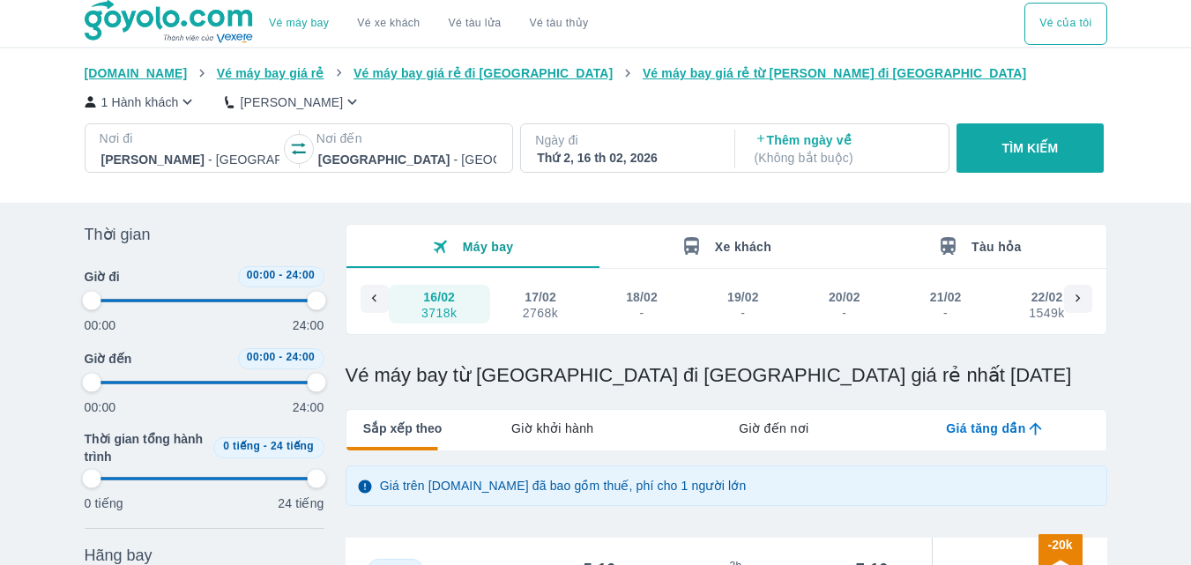
type input "97.9166666666667"
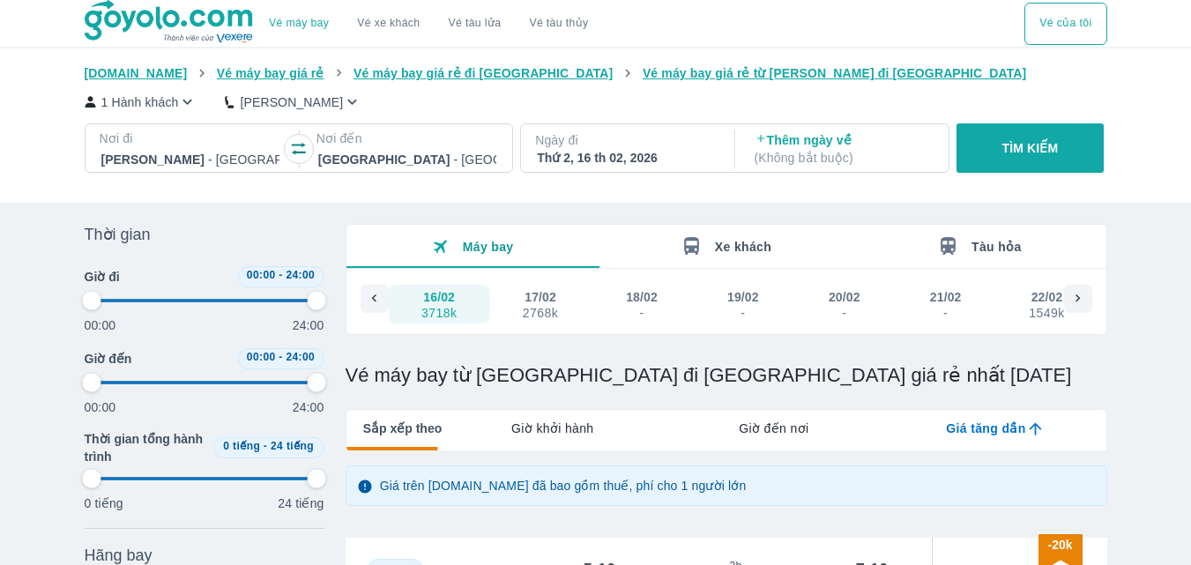
type input "97.9166666666667"
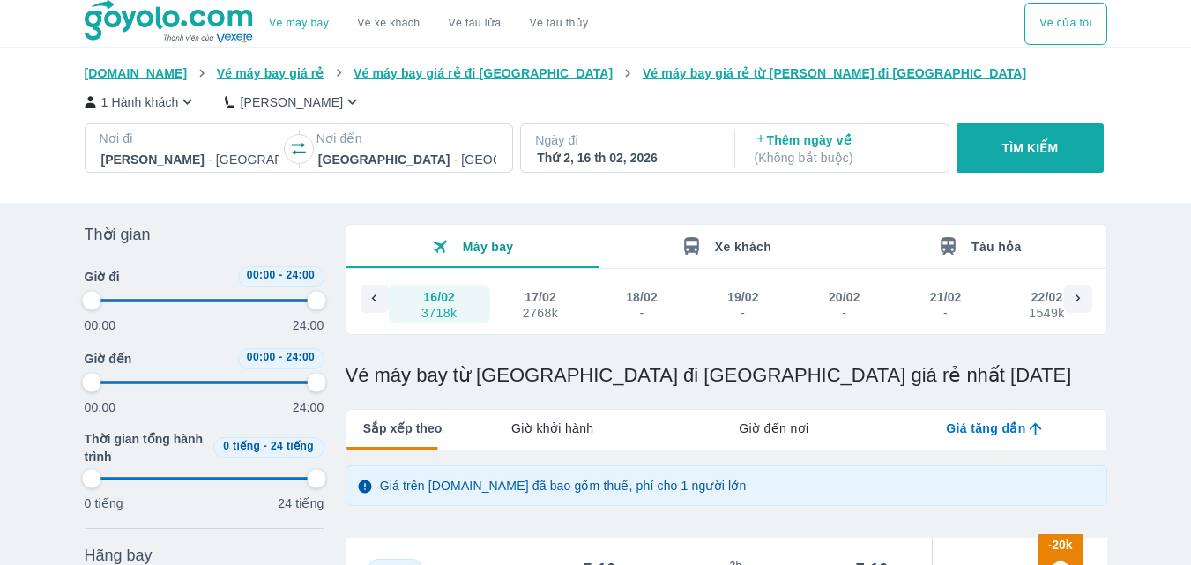
type input "97.9166666666667"
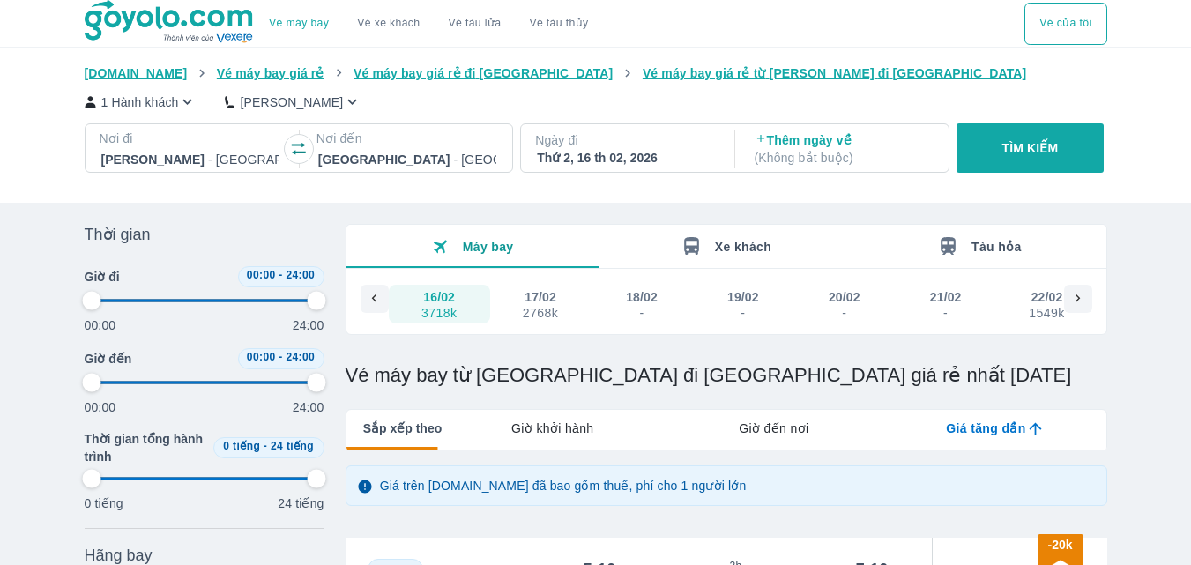
type input "97.9166666666667"
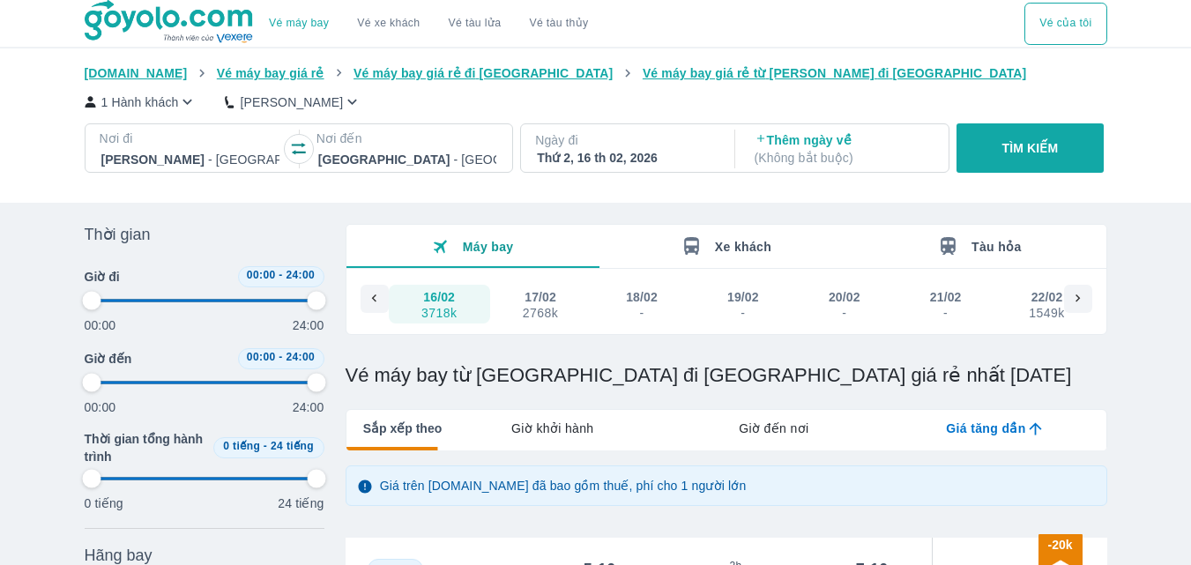
type input "97.9166666666667"
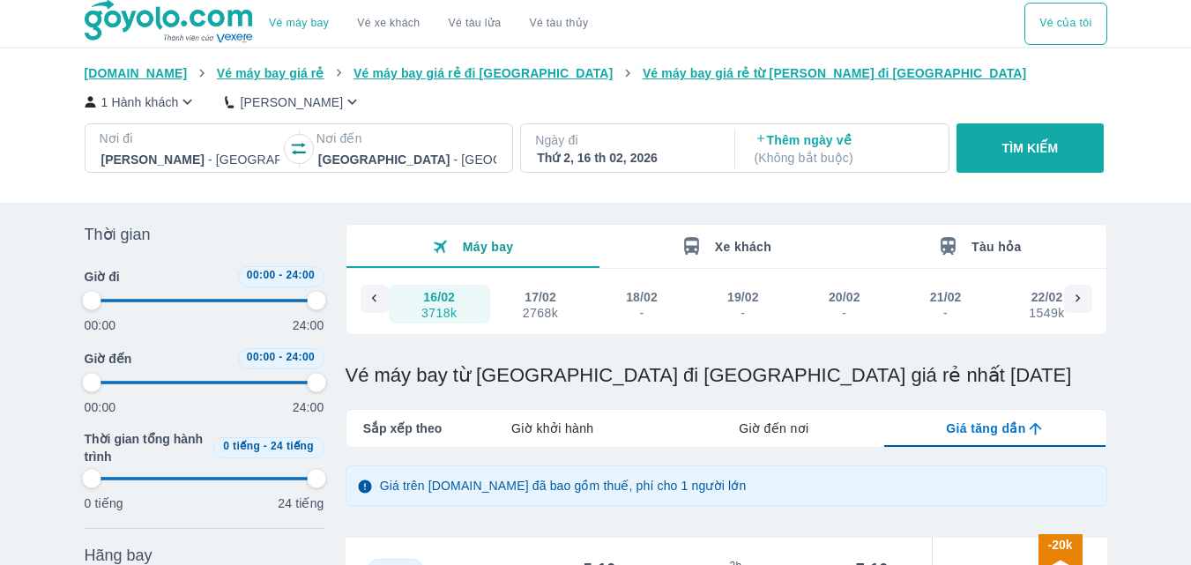
type input "97.9166666666667"
